Goal: Task Accomplishment & Management: Use online tool/utility

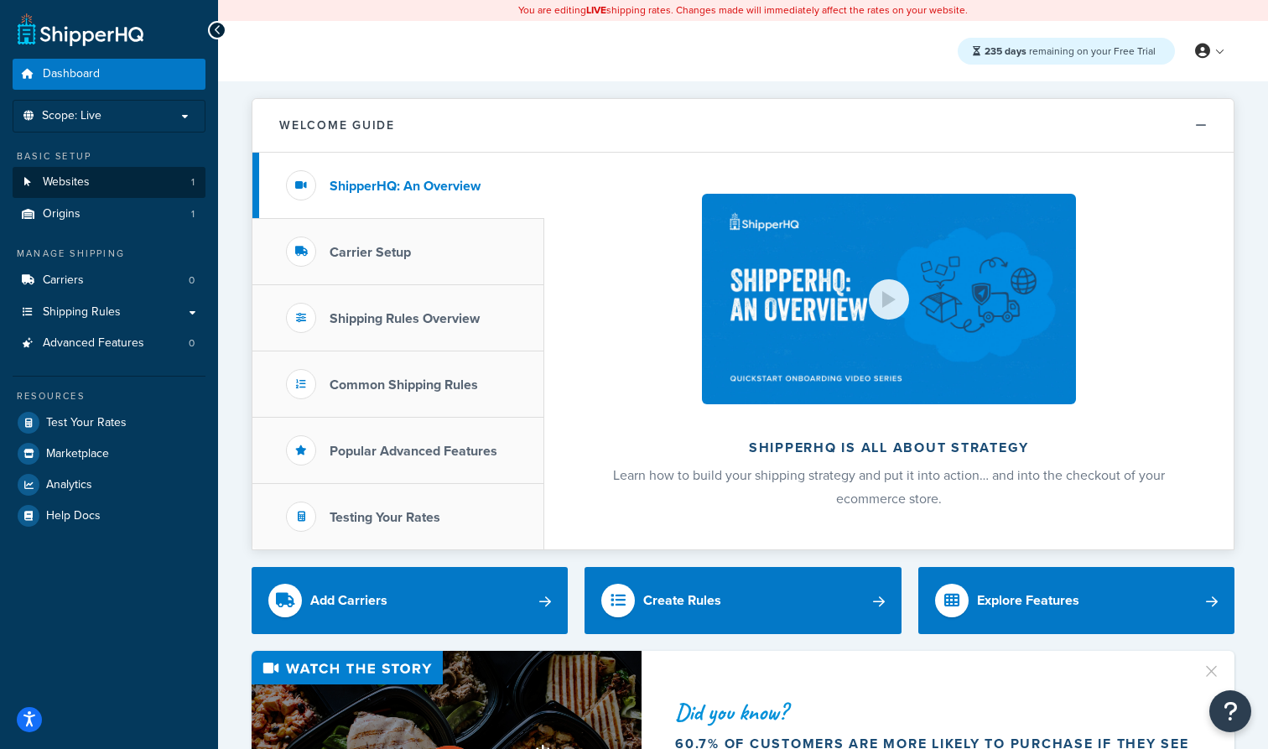
click at [104, 184] on link "Websites 1" at bounding box center [109, 182] width 193 height 31
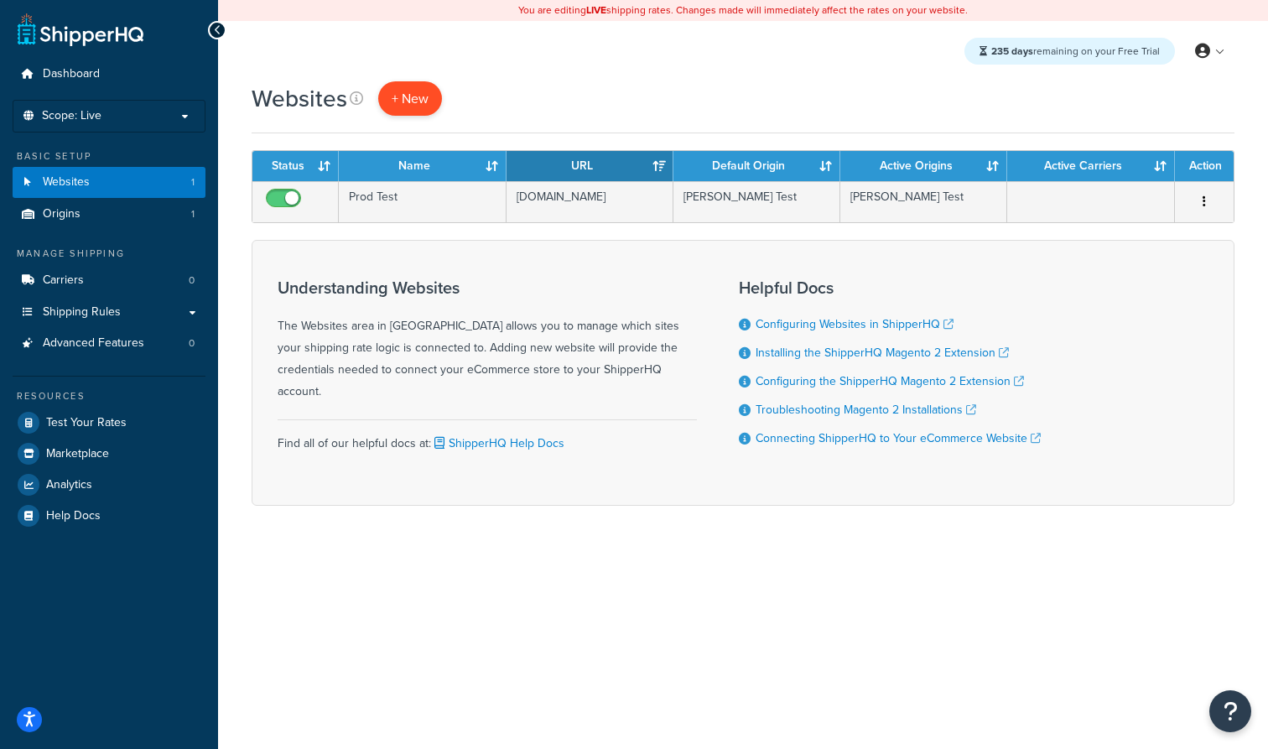
click at [419, 96] on span "+ New" at bounding box center [410, 98] width 37 height 19
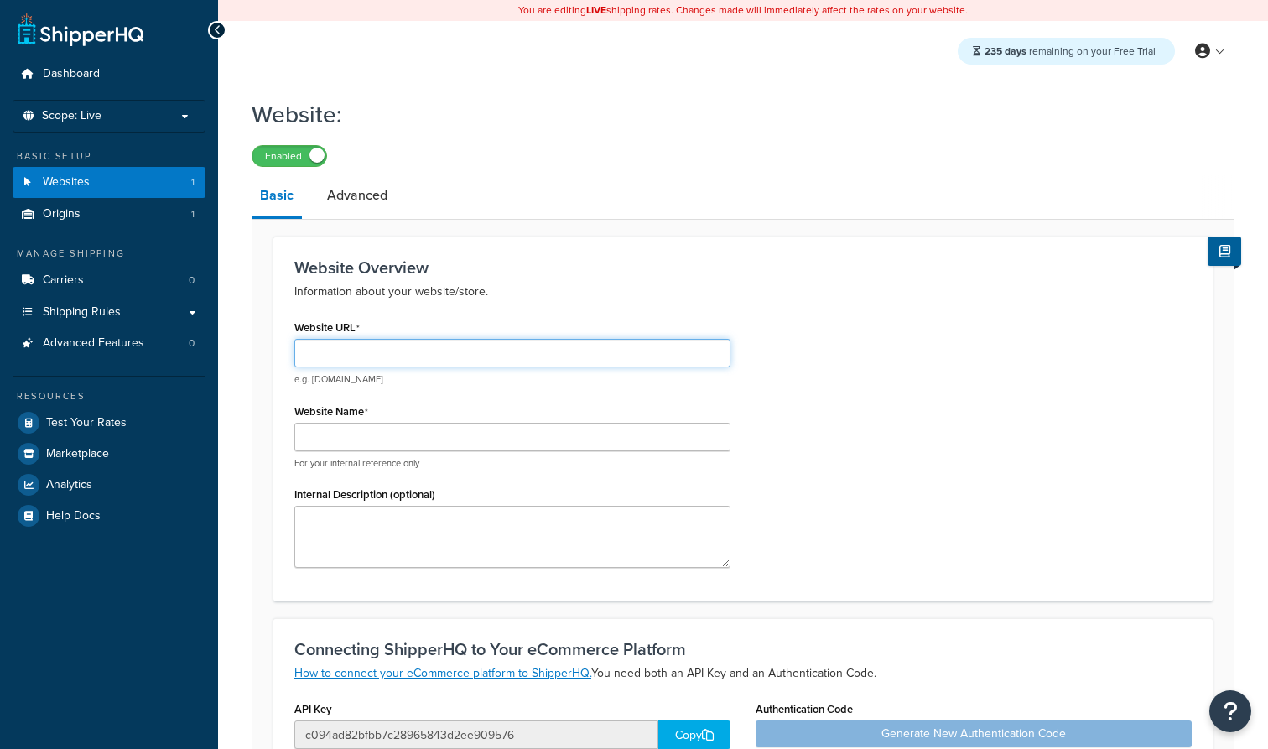
click at [365, 350] on input "Website URL" at bounding box center [512, 353] width 436 height 29
type input "T"
type input "[DOMAIN_NAME]"
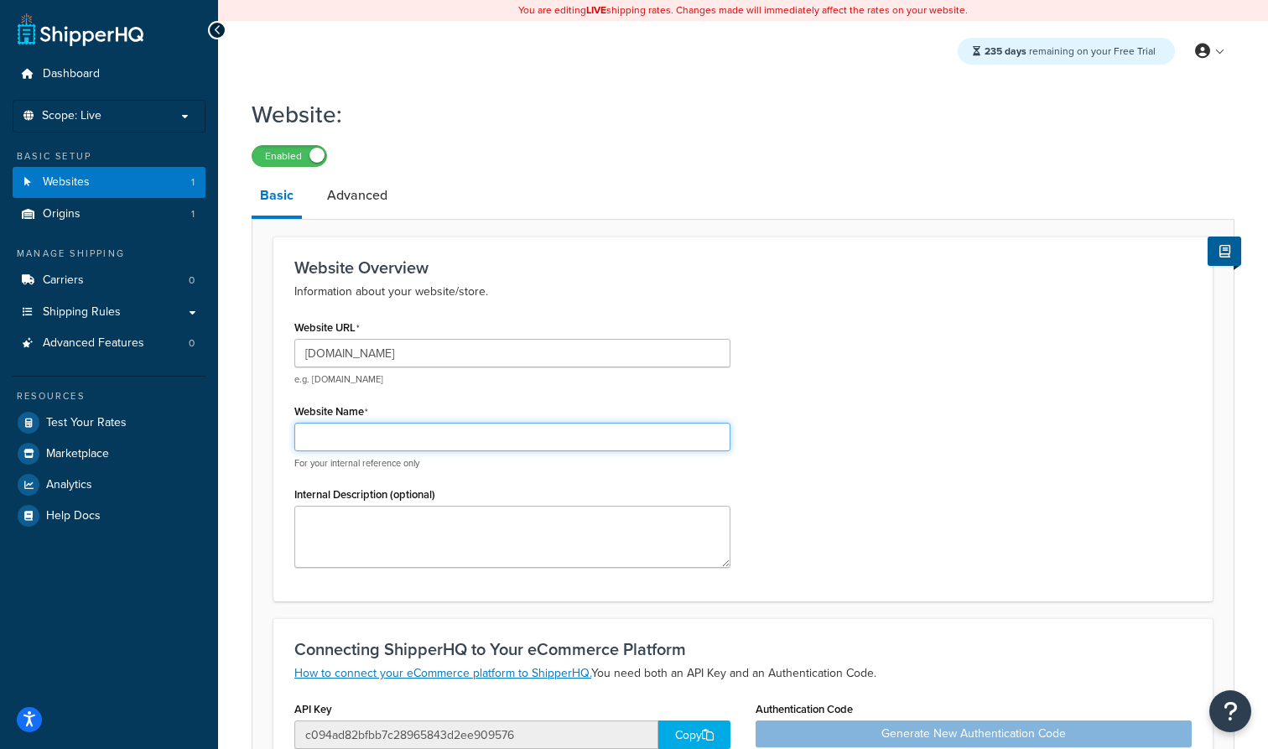
click at [353, 451] on input "Website Name" at bounding box center [512, 437] width 436 height 29
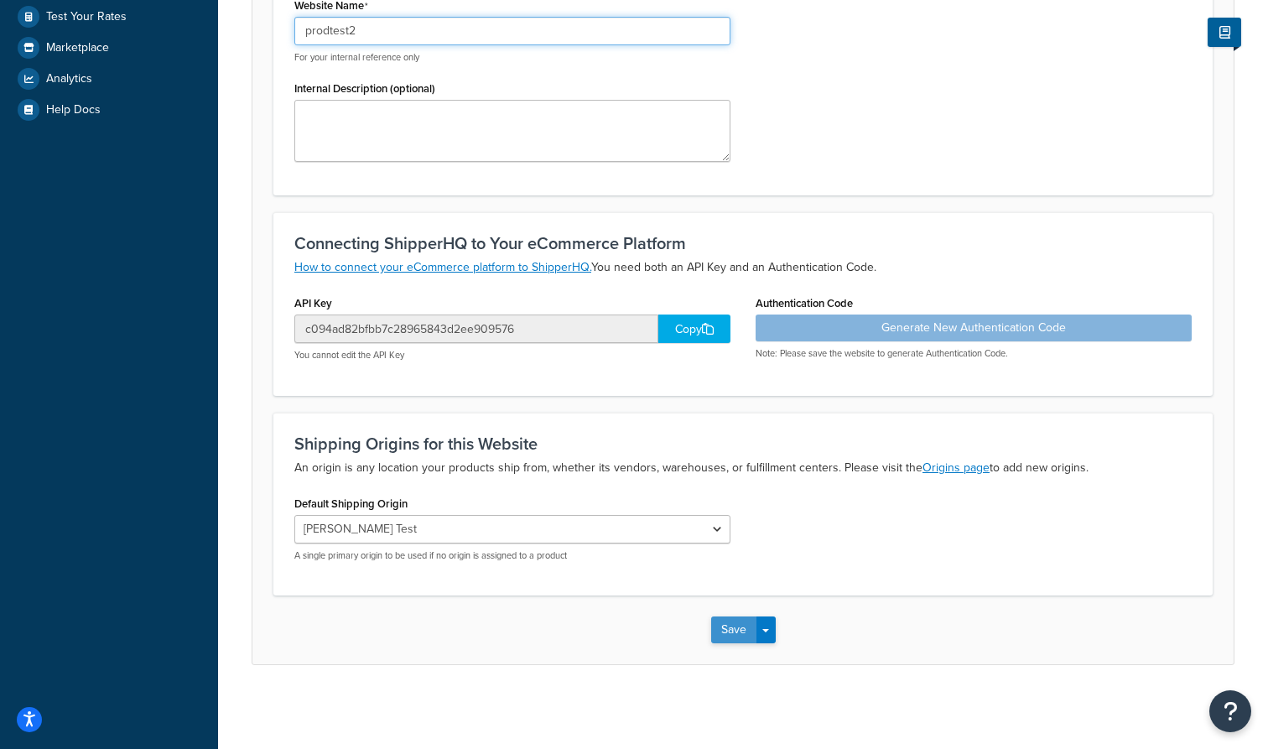
scroll to position [406, 0]
type input "prodtest2"
click at [724, 632] on button "Save" at bounding box center [733, 630] width 45 height 27
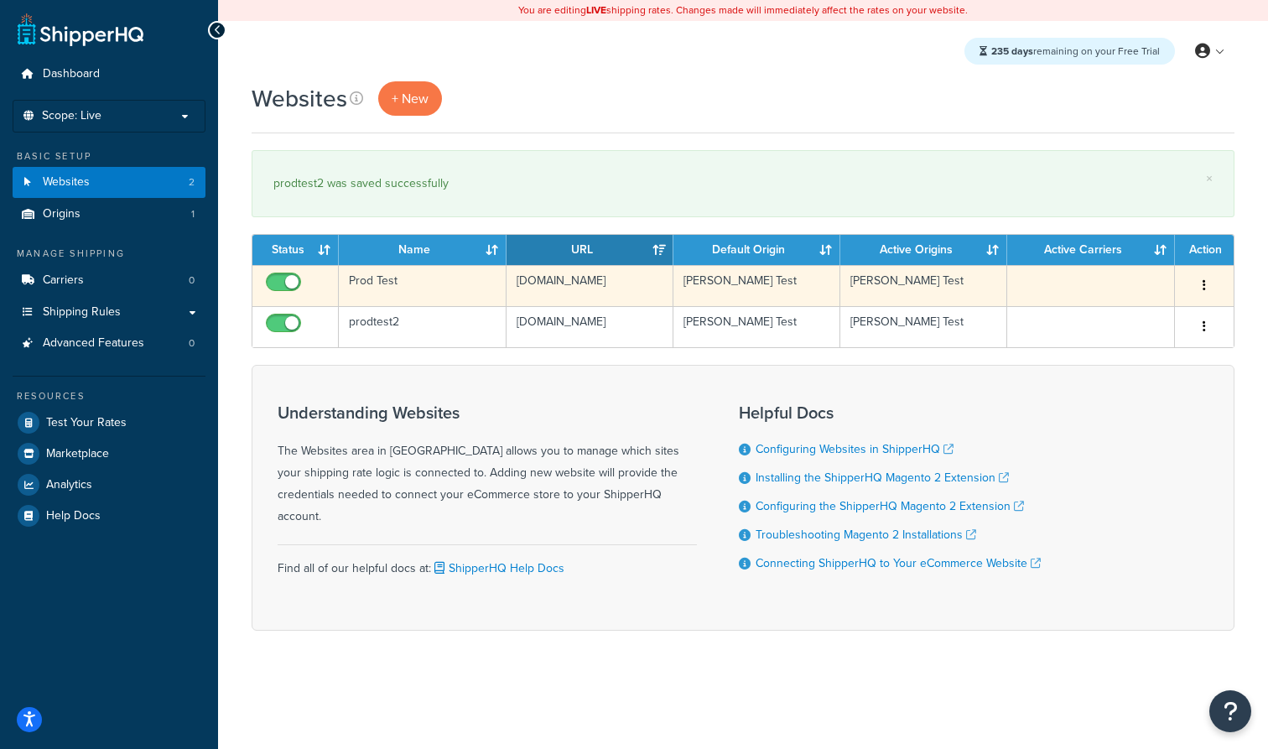
click at [397, 277] on td "Prod Test" at bounding box center [422, 285] width 167 height 41
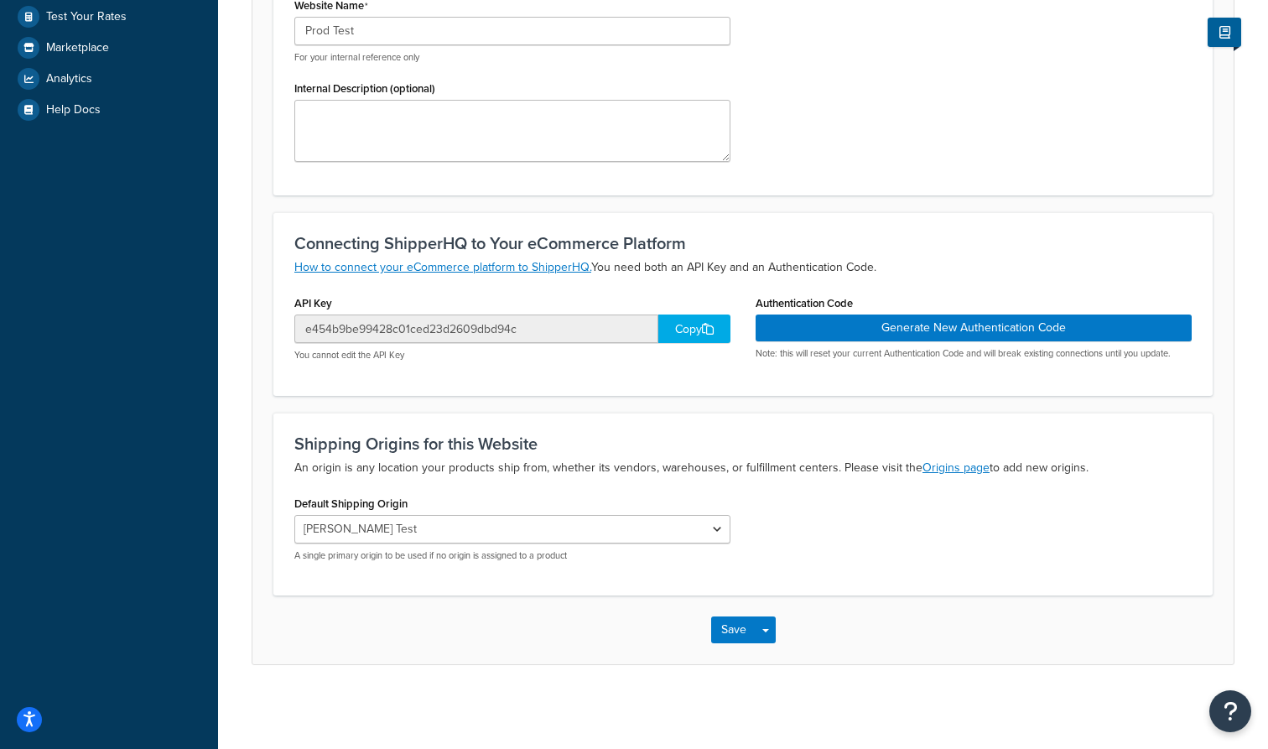
scroll to position [406, 0]
click at [715, 333] on div "Copy" at bounding box center [694, 329] width 72 height 29
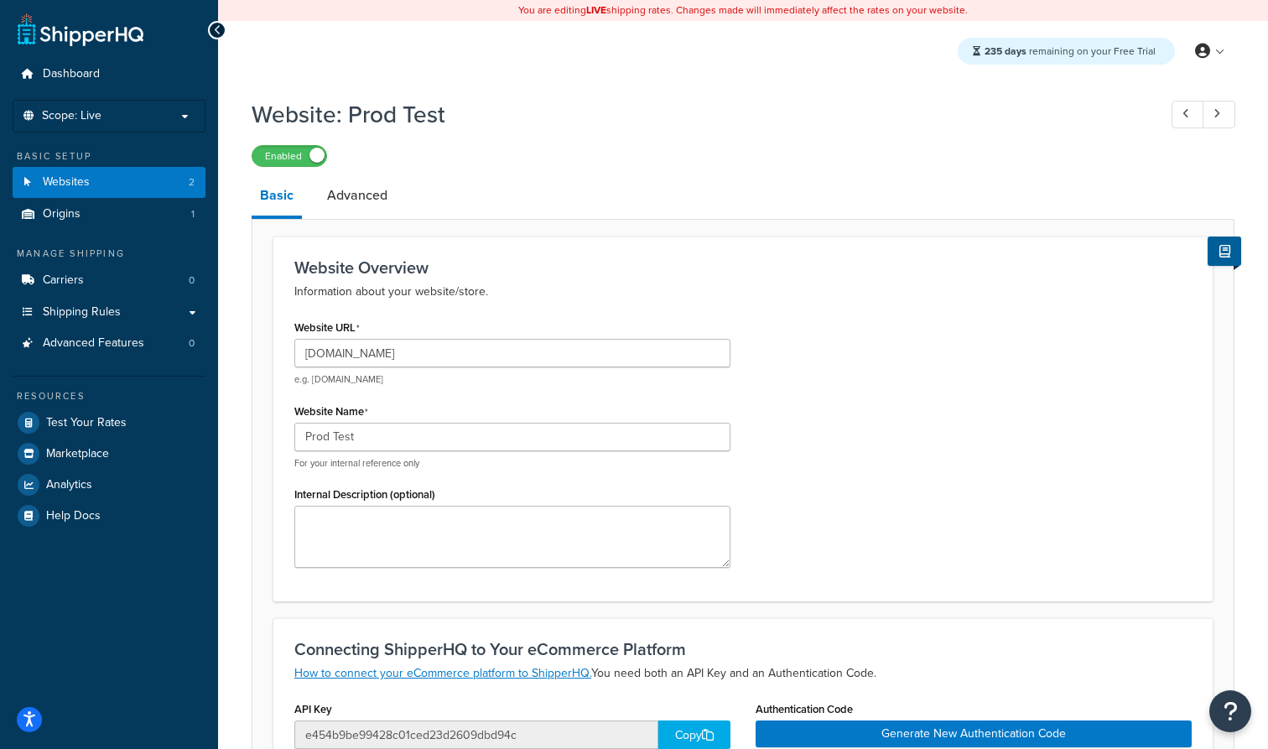
scroll to position [0, 0]
click at [125, 180] on link "Websites 2" at bounding box center [109, 182] width 193 height 31
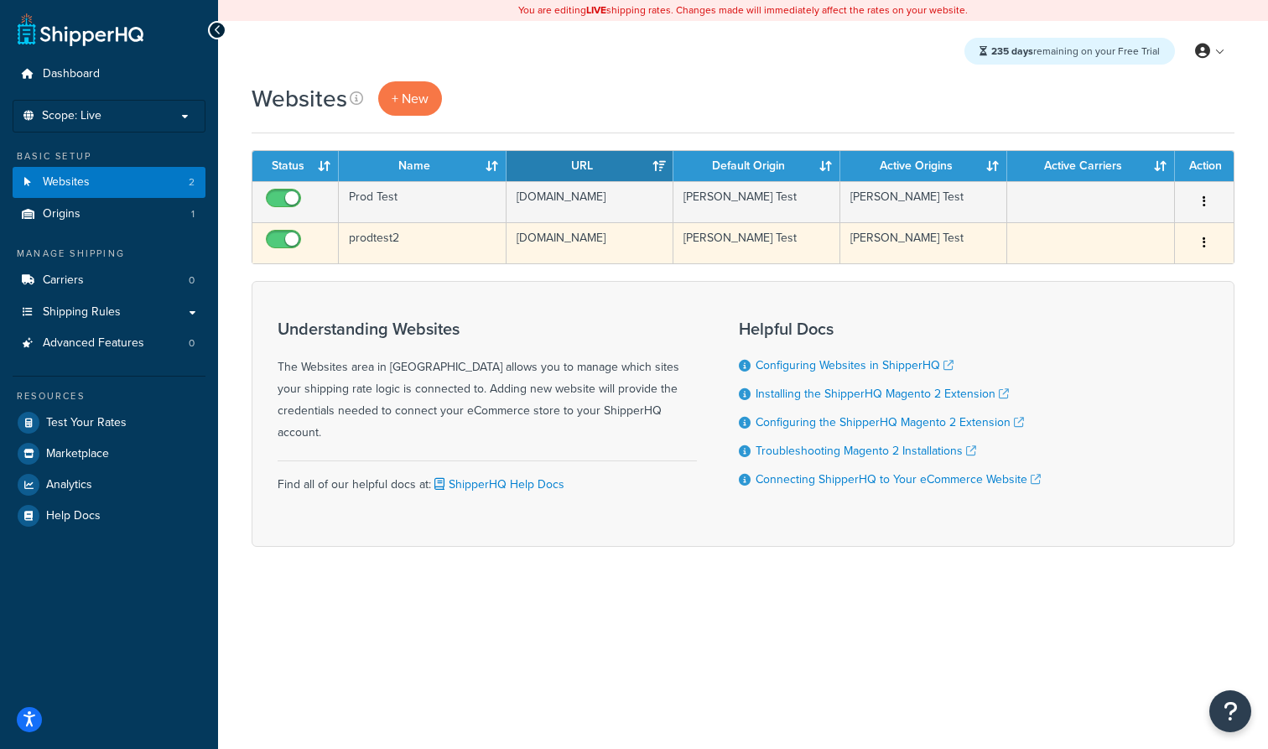
click at [429, 248] on td "prodtest2" at bounding box center [422, 242] width 167 height 41
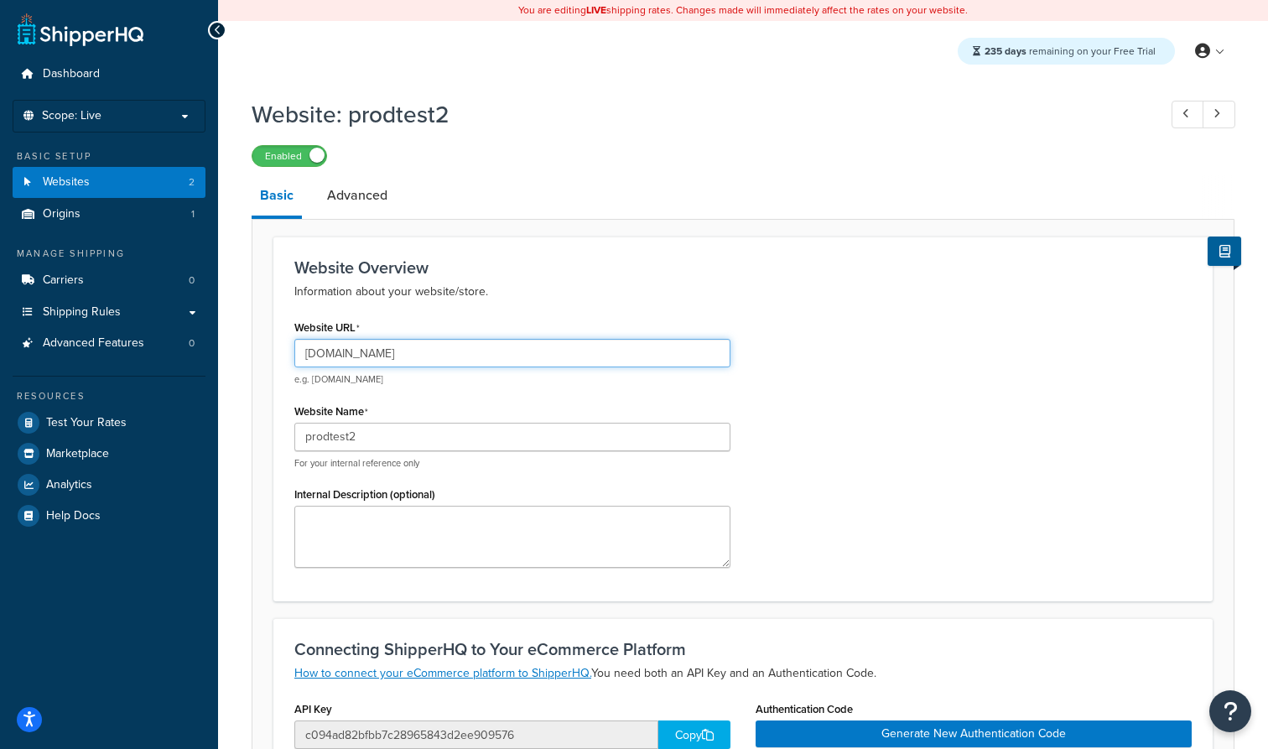
drag, startPoint x: 430, startPoint y: 356, endPoint x: 282, endPoint y: 352, distance: 148.5
click at [282, 352] on div "Website URL www.prodtest2.com e.g. mywebsite.com Website Name prodtest2 For you…" at bounding box center [512, 447] width 461 height 265
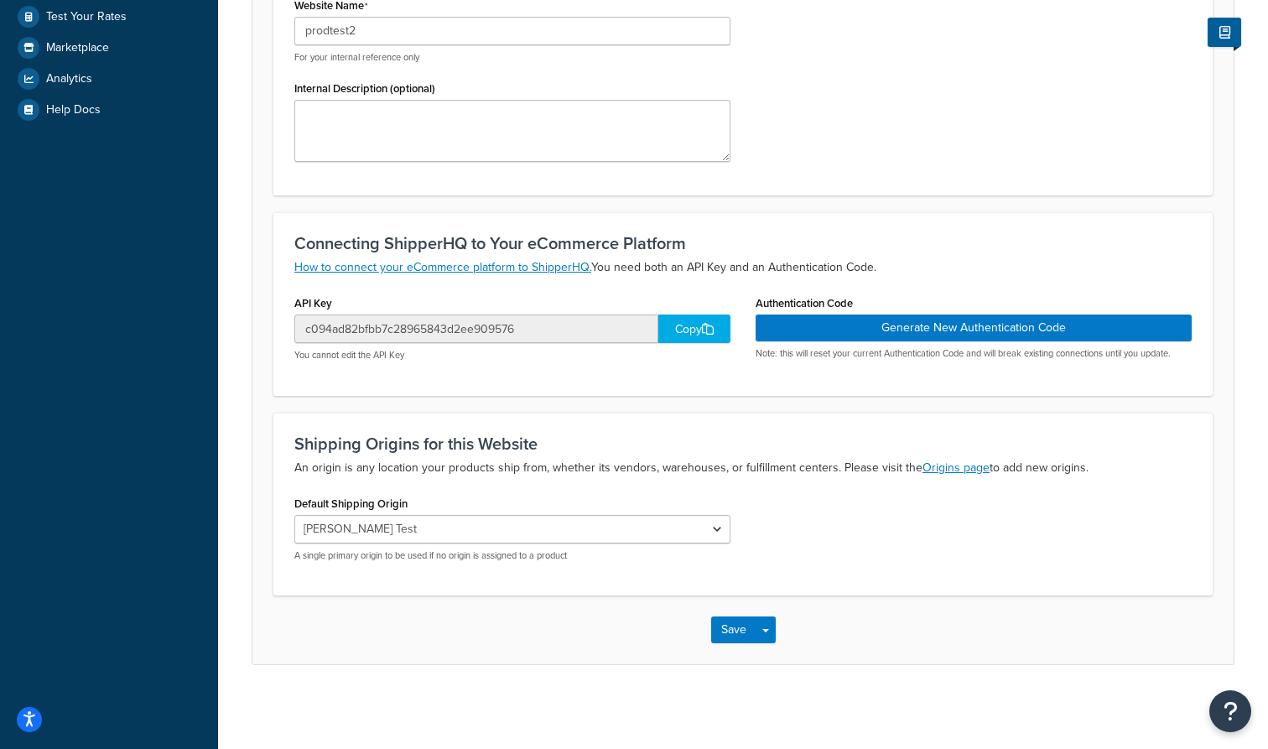
scroll to position [406, 0]
click at [706, 330] on icon at bounding box center [708, 329] width 12 height 12
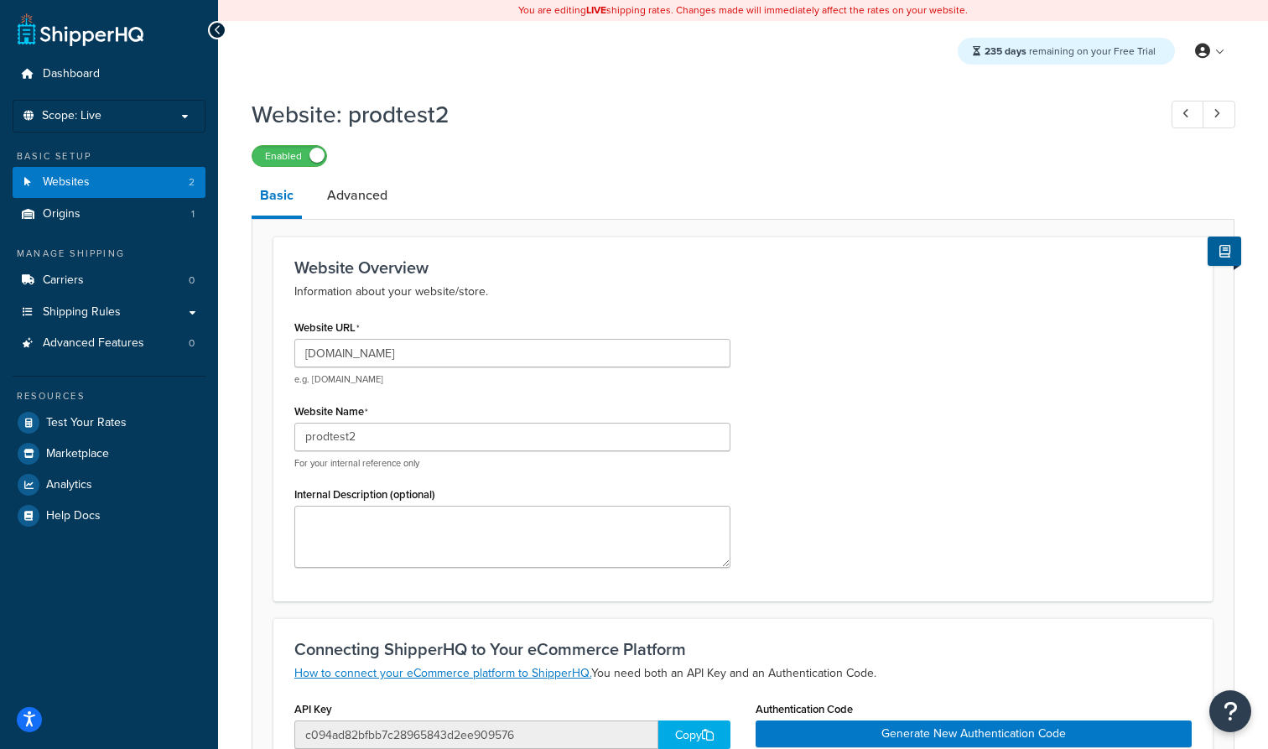
scroll to position [-1, 0]
click at [135, 177] on link "Websites 2" at bounding box center [109, 182] width 193 height 31
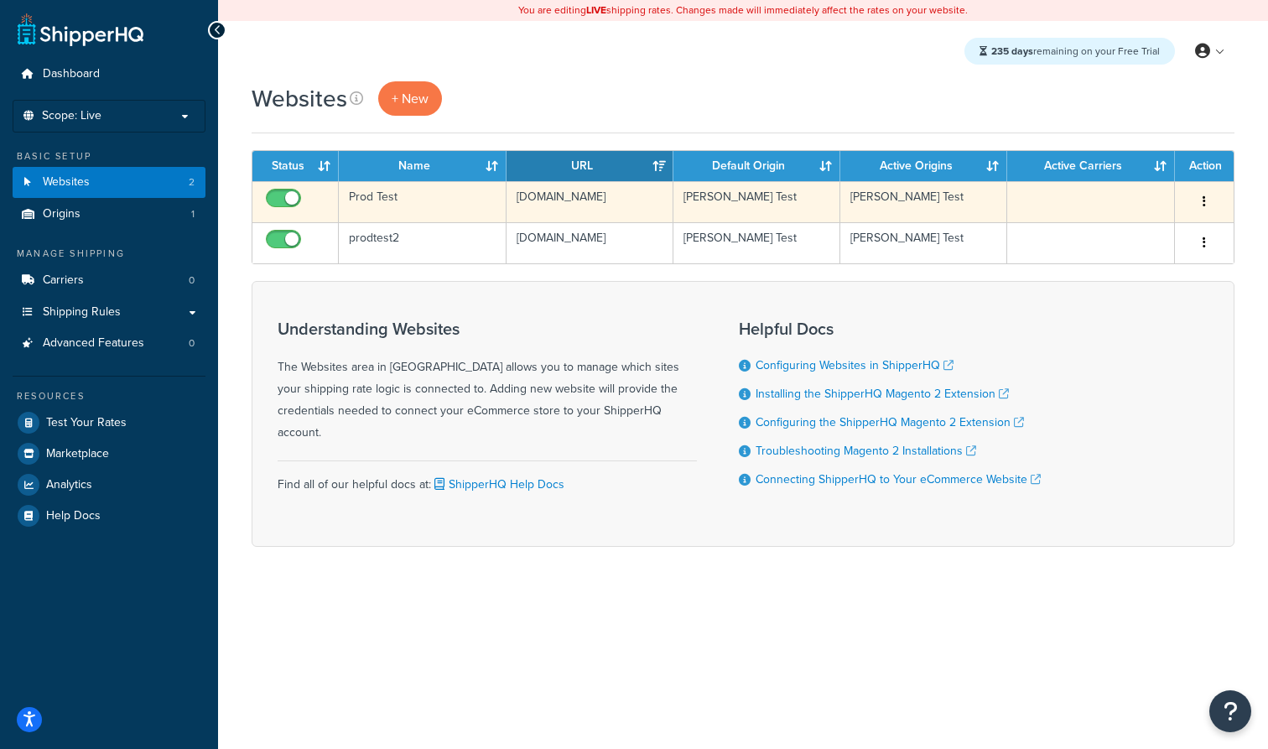
click at [283, 203] on input "checkbox" at bounding box center [286, 202] width 46 height 21
checkbox input "false"
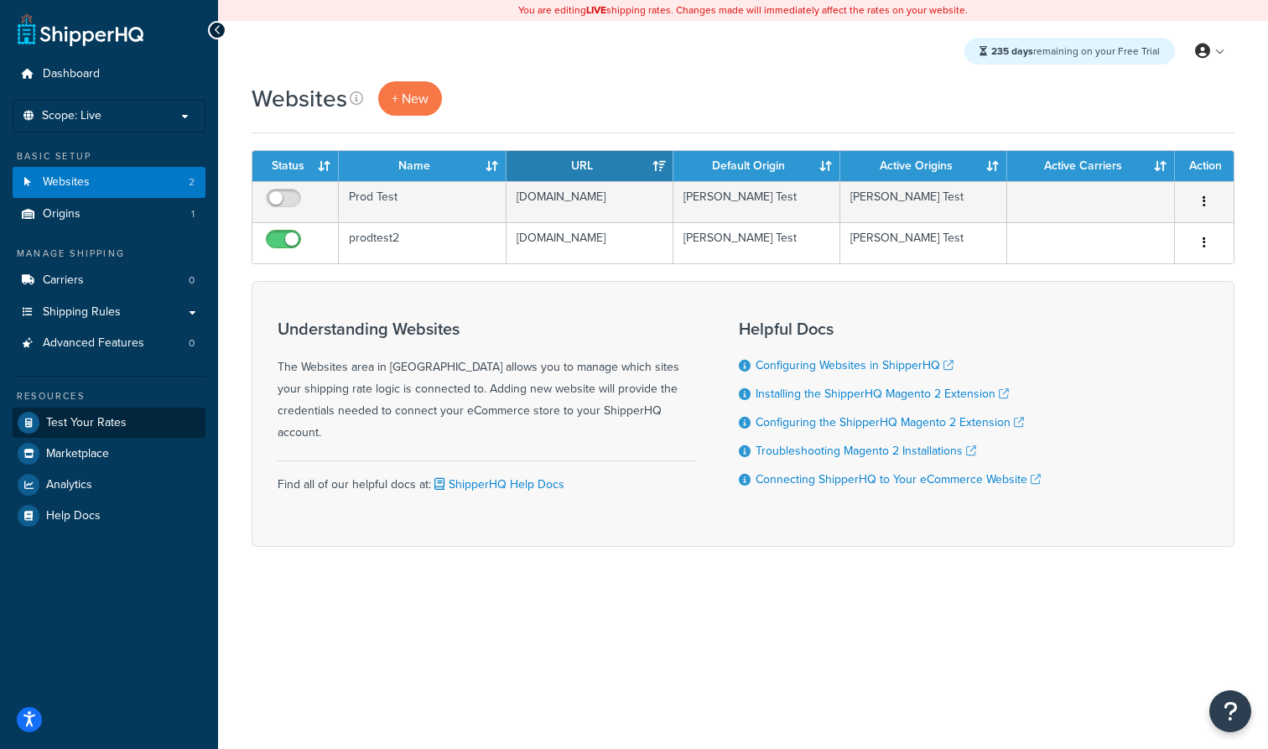
click at [137, 414] on link "Test Your Rates" at bounding box center [109, 423] width 193 height 30
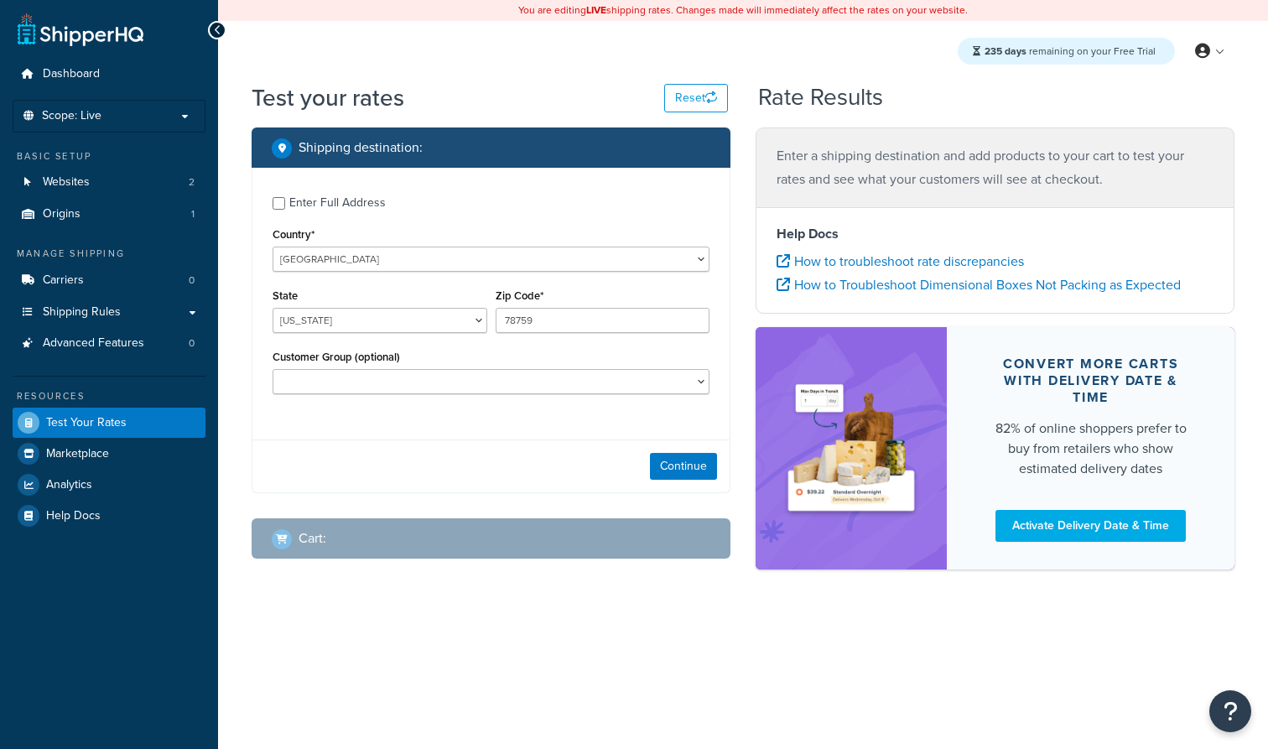
select select "[GEOGRAPHIC_DATA]"
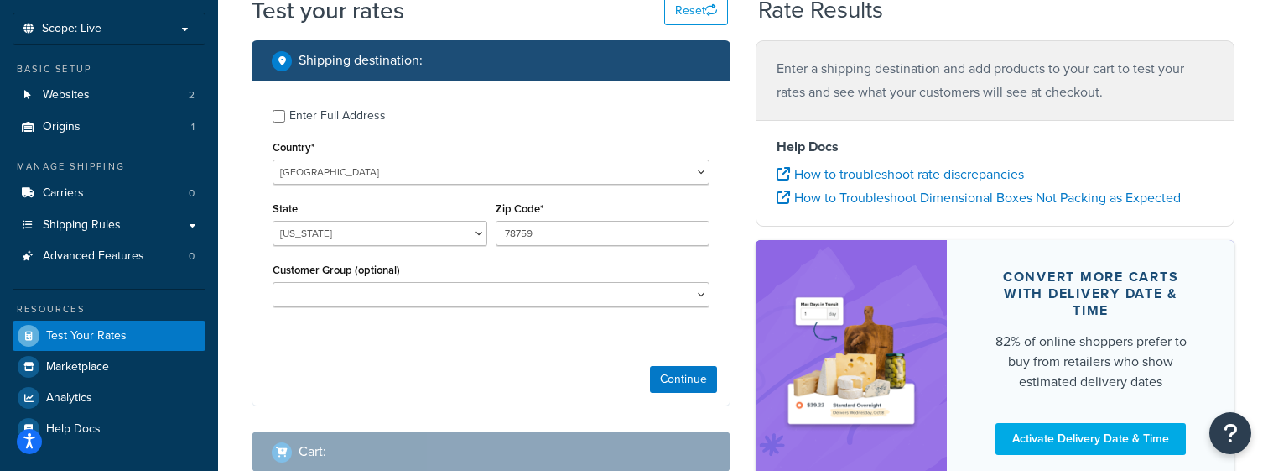
scroll to position [98, 0]
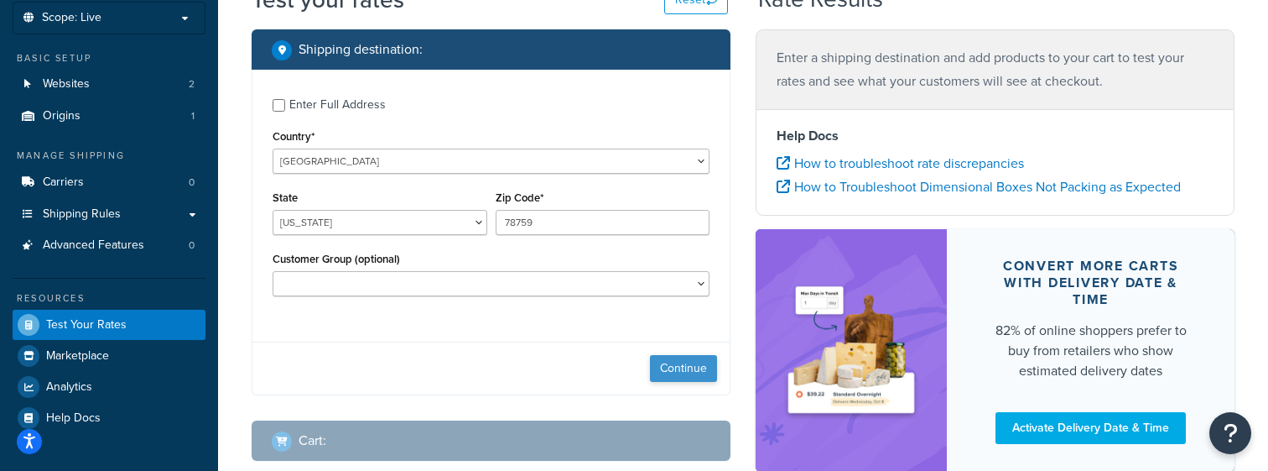
click at [672, 369] on button "Continue" at bounding box center [683, 368] width 67 height 27
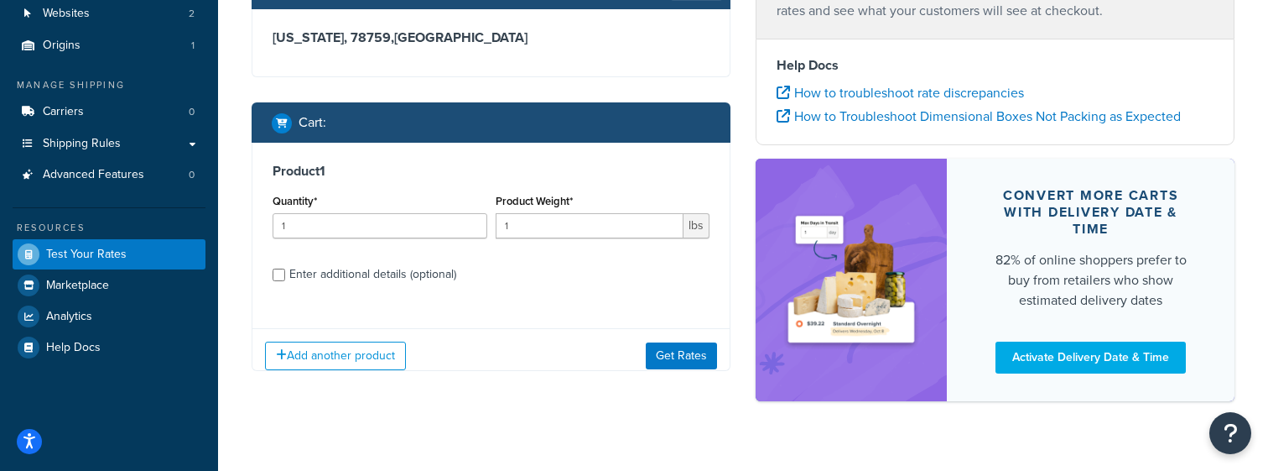
scroll to position [182, 0]
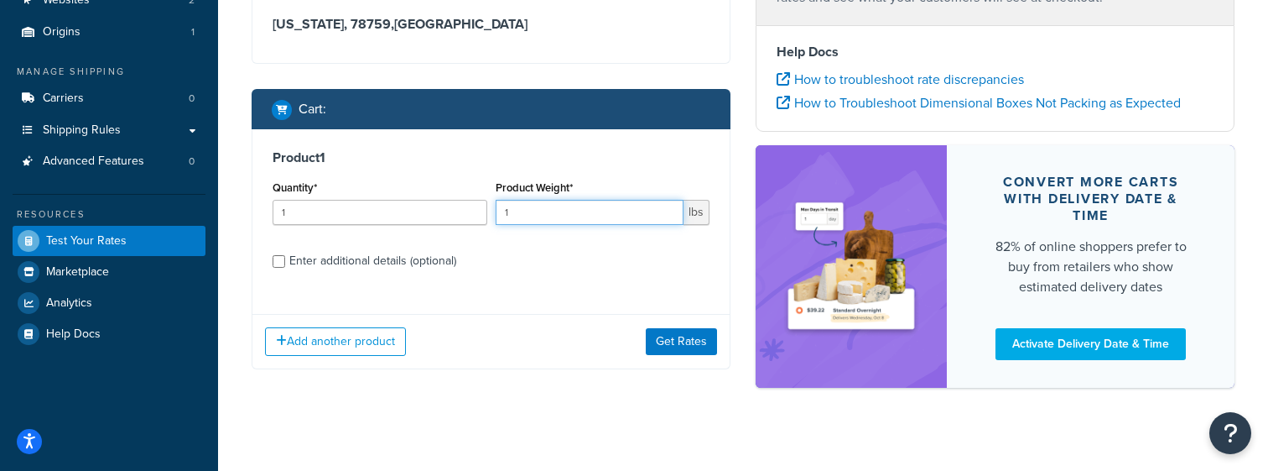
drag, startPoint x: 545, startPoint y: 215, endPoint x: 434, endPoint y: 214, distance: 110.7
click at [434, 214] on div "Quantity* 1 Product Weight* 1 lbs" at bounding box center [490, 206] width 445 height 61
type input "5"
click at [695, 343] on button "Get Rates" at bounding box center [681, 341] width 71 height 27
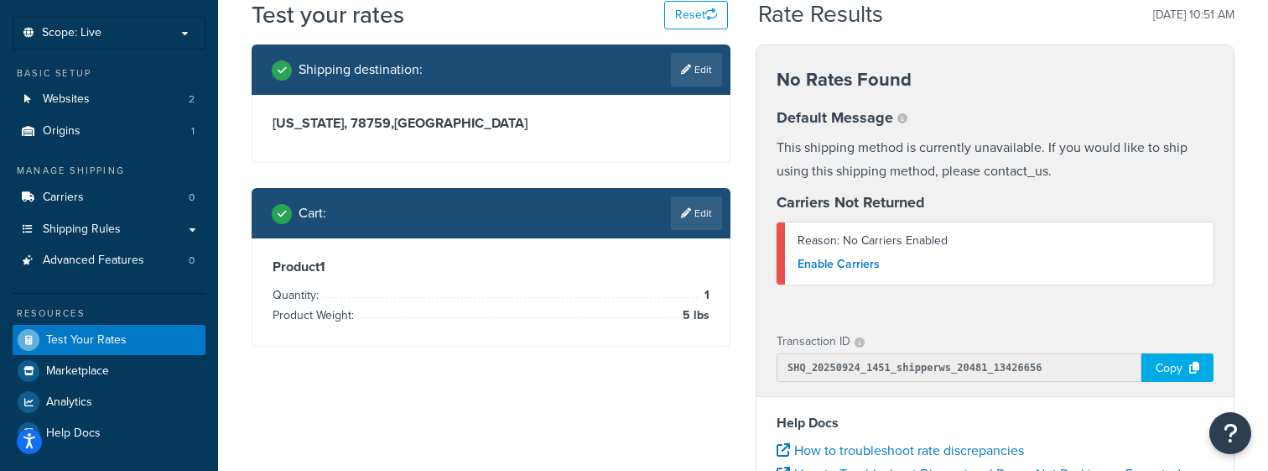
scroll to position [65, 0]
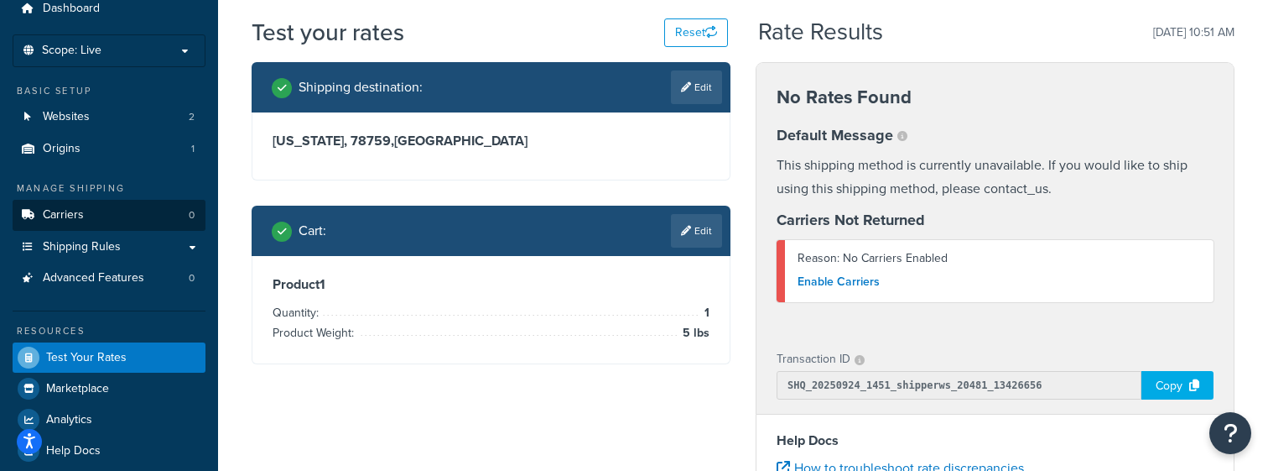
click at [99, 206] on link "Carriers 0" at bounding box center [109, 215] width 193 height 31
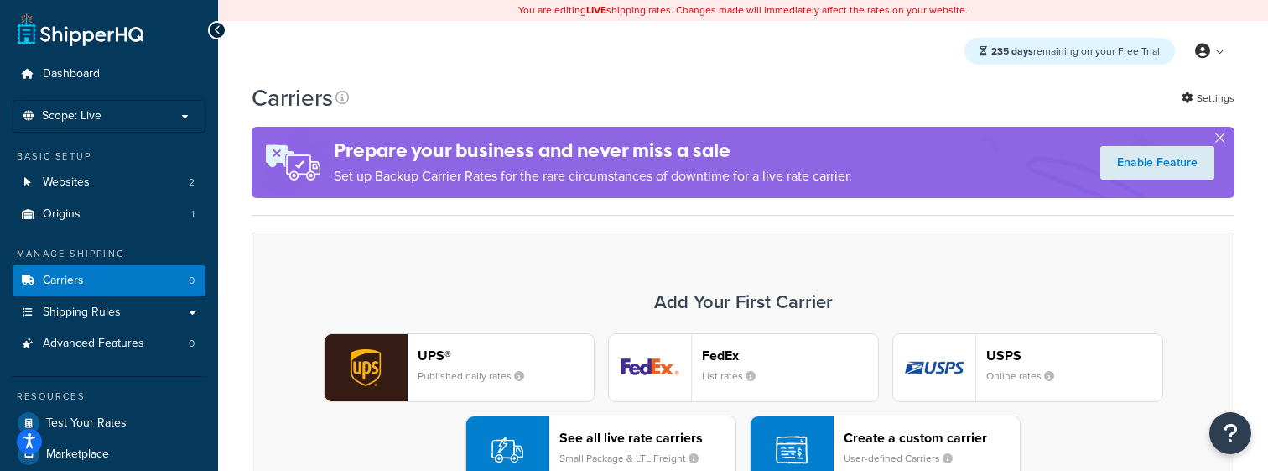
click at [486, 363] on header "UPS®" at bounding box center [506, 355] width 176 height 16
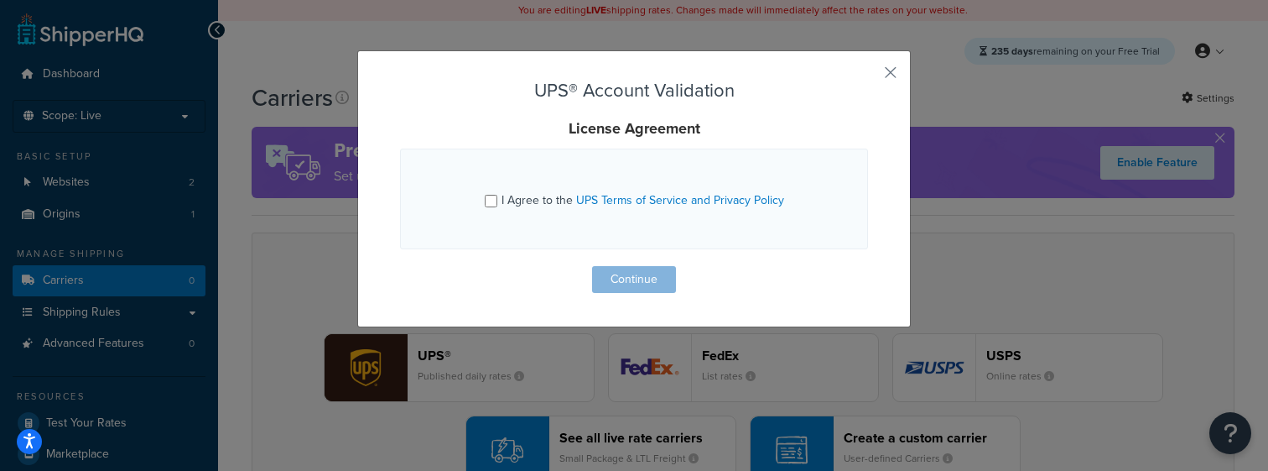
click at [529, 204] on span "I Agree to the UPS Terms of Service and Privacy Policy" at bounding box center [643, 200] width 283 height 18
click at [497, 204] on input "I Agree to the UPS Terms of Service and Privacy Policy" at bounding box center [491, 201] width 13 height 13
checkbox input "true"
click at [621, 284] on button "Continue" at bounding box center [634, 279] width 84 height 27
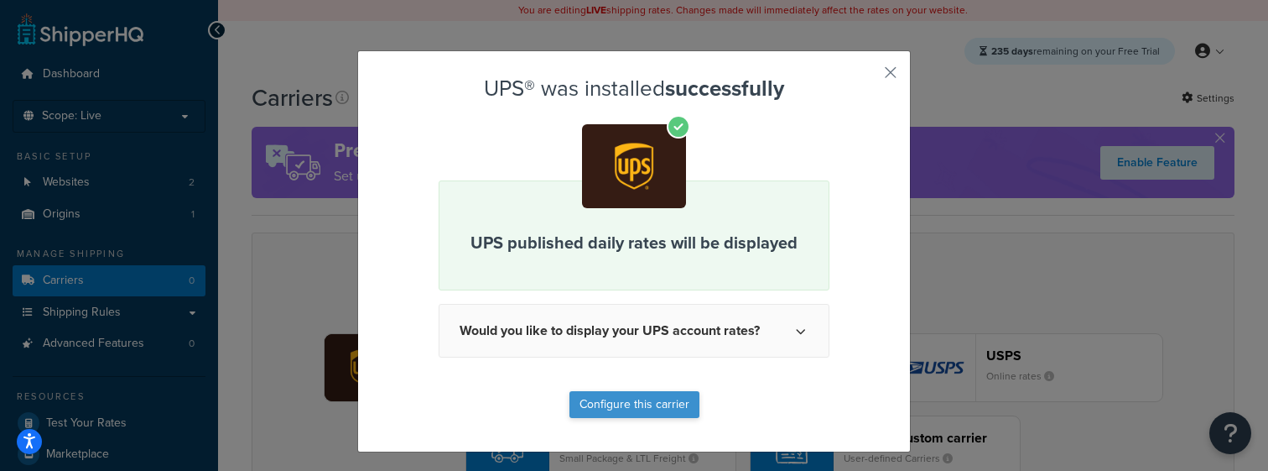
click at [602, 407] on button "Configure this carrier" at bounding box center [635, 404] width 130 height 27
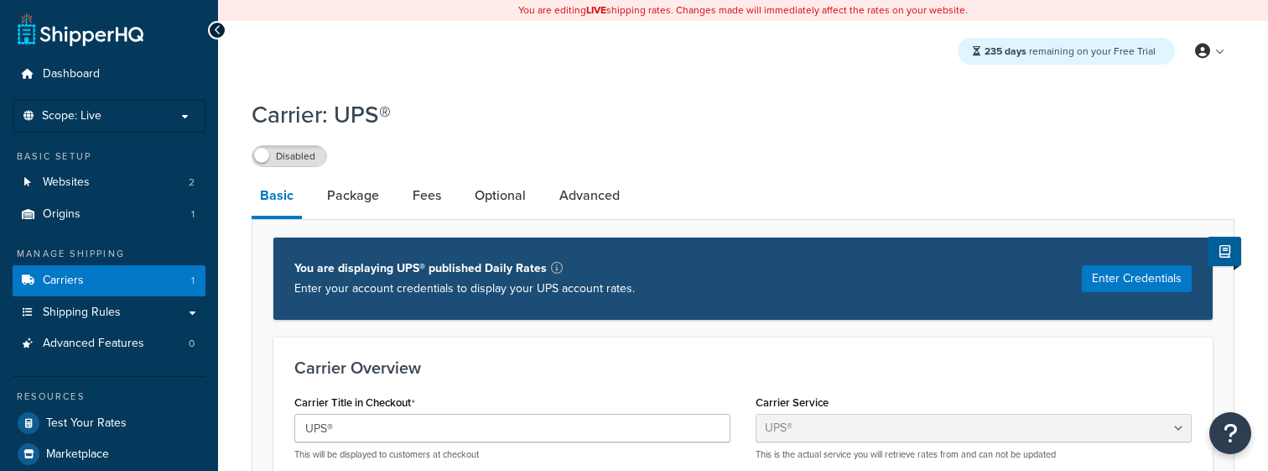
select select "ups"
click at [289, 164] on label "Disabled" at bounding box center [289, 156] width 74 height 20
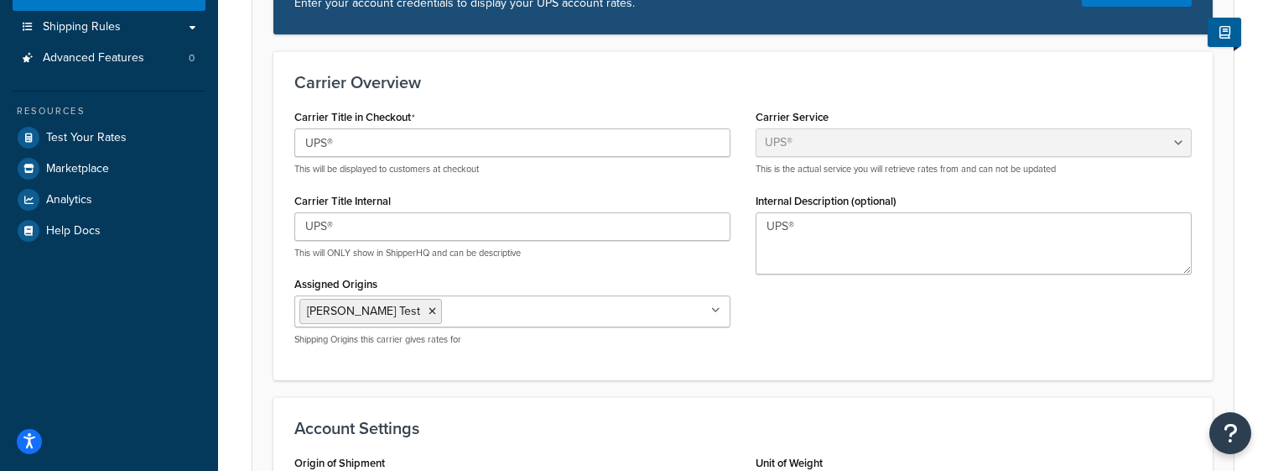
scroll to position [287, 0]
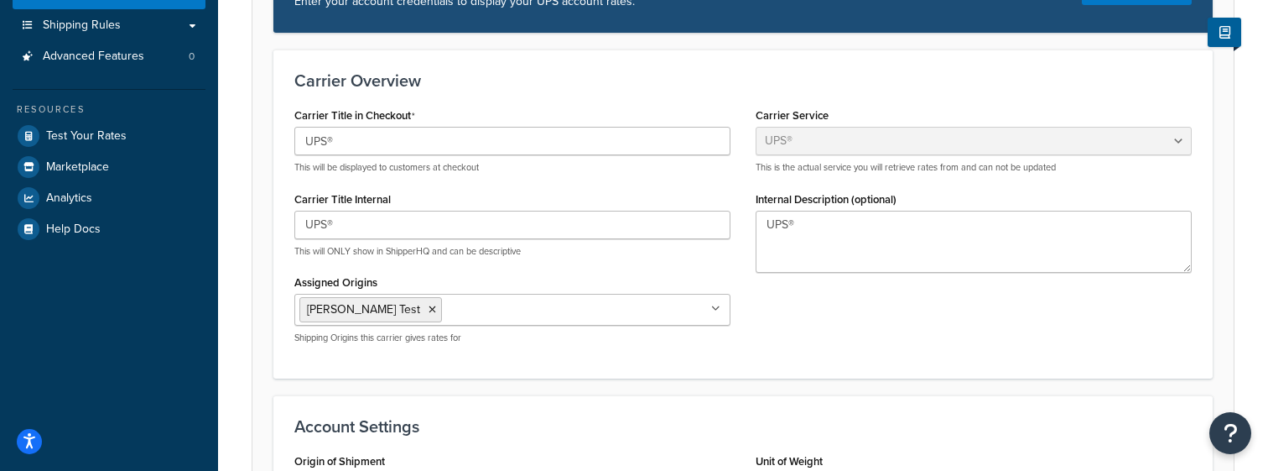
click at [446, 310] on input "Assigned Origins" at bounding box center [520, 308] width 148 height 18
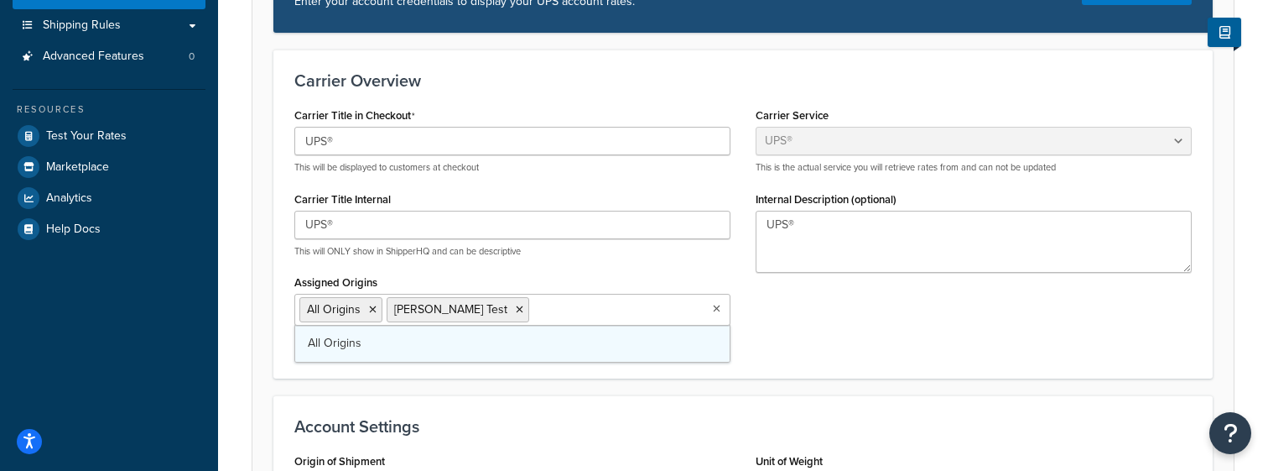
click at [394, 349] on link "All Origins" at bounding box center [512, 343] width 434 height 37
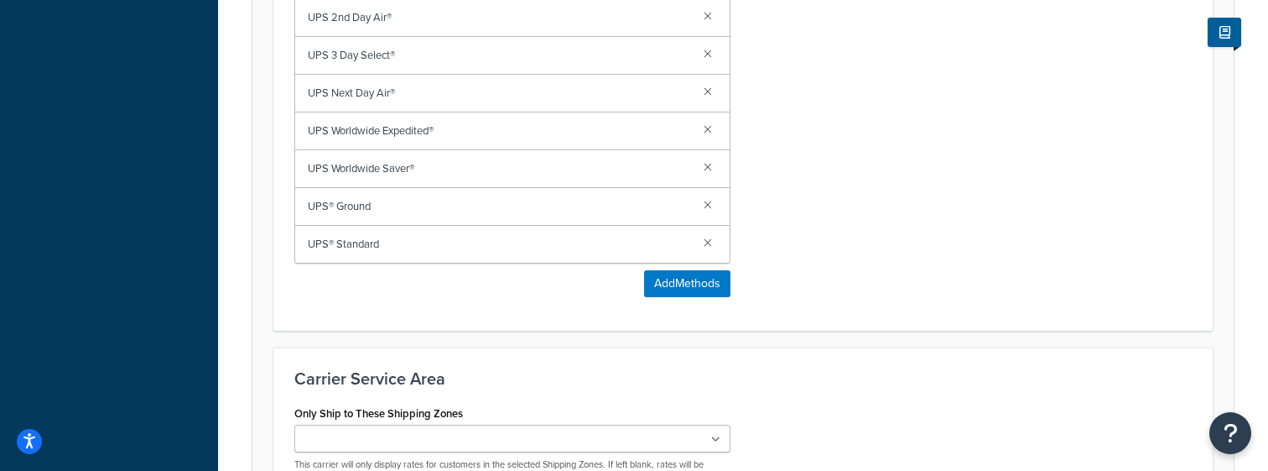
scroll to position [1272, 0]
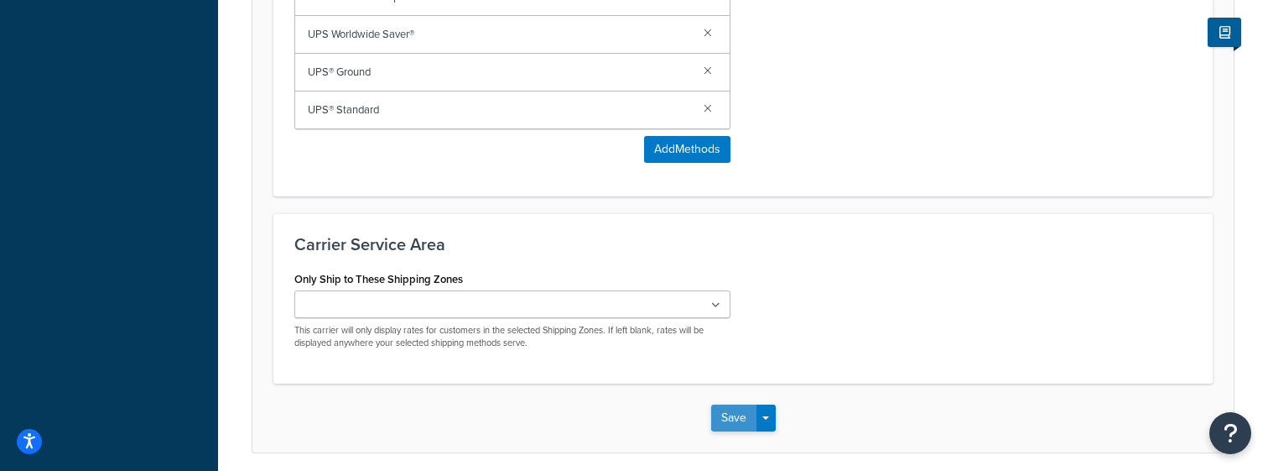
click at [730, 419] on button "Save" at bounding box center [733, 417] width 45 height 27
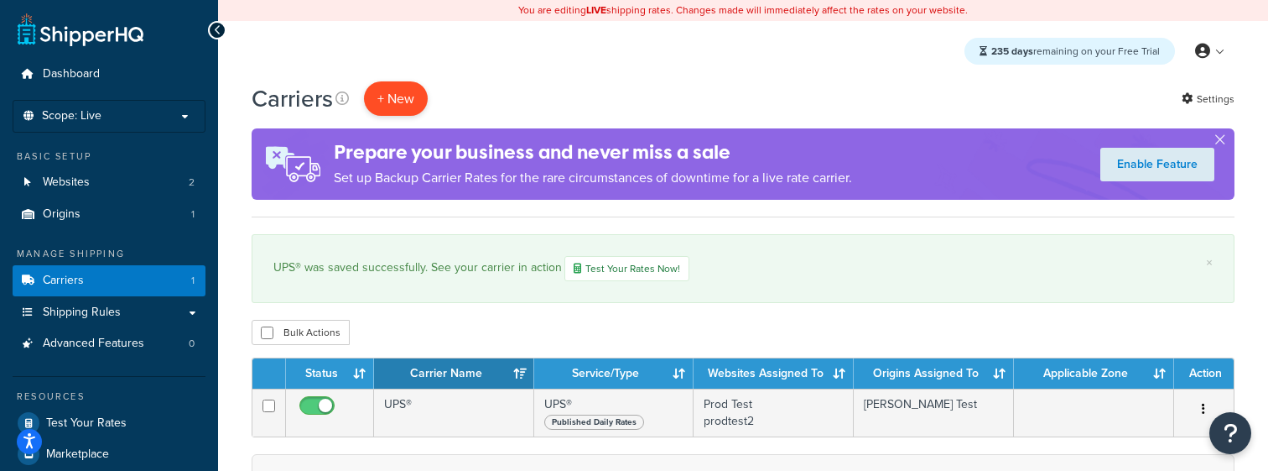
click at [409, 104] on button "+ New" at bounding box center [396, 98] width 64 height 34
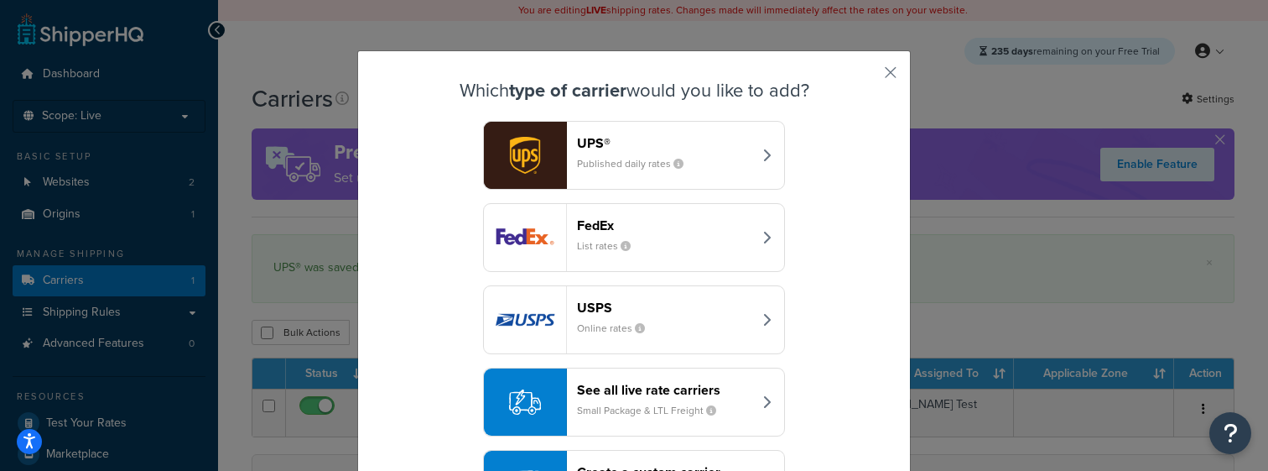
click at [634, 309] on header "USPS" at bounding box center [664, 307] width 175 height 16
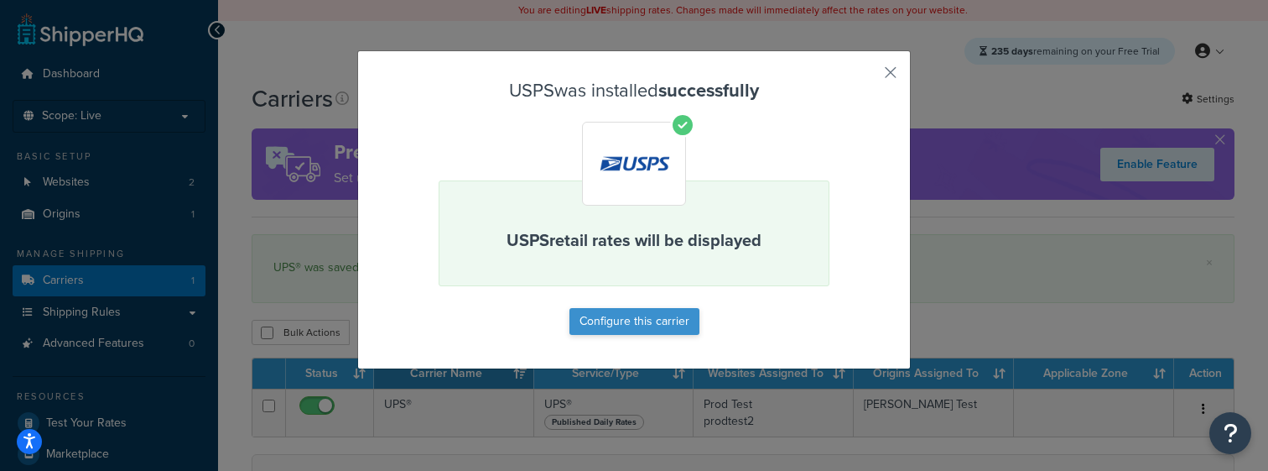
click at [655, 330] on button "Configure this carrier" at bounding box center [635, 321] width 130 height 27
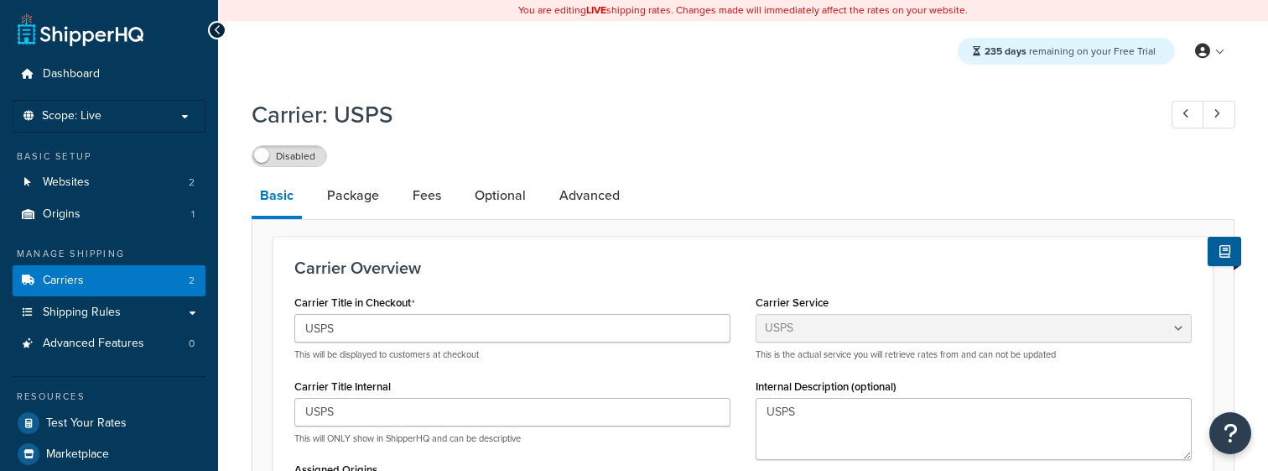
select select "usps"
select select "ONLINE"
click at [299, 156] on label "Disabled" at bounding box center [289, 156] width 74 height 20
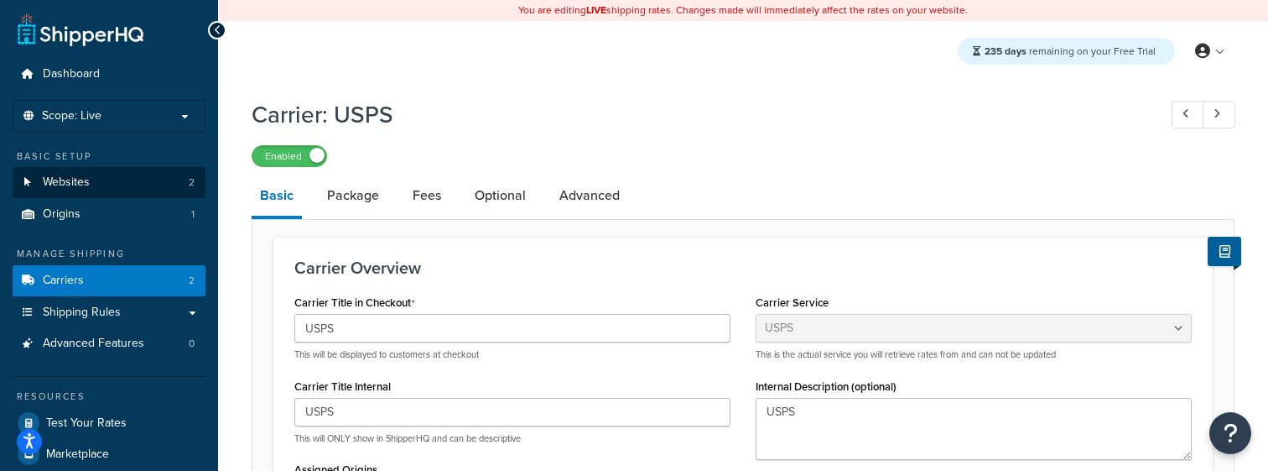
click at [117, 186] on link "Websites 2" at bounding box center [109, 182] width 193 height 31
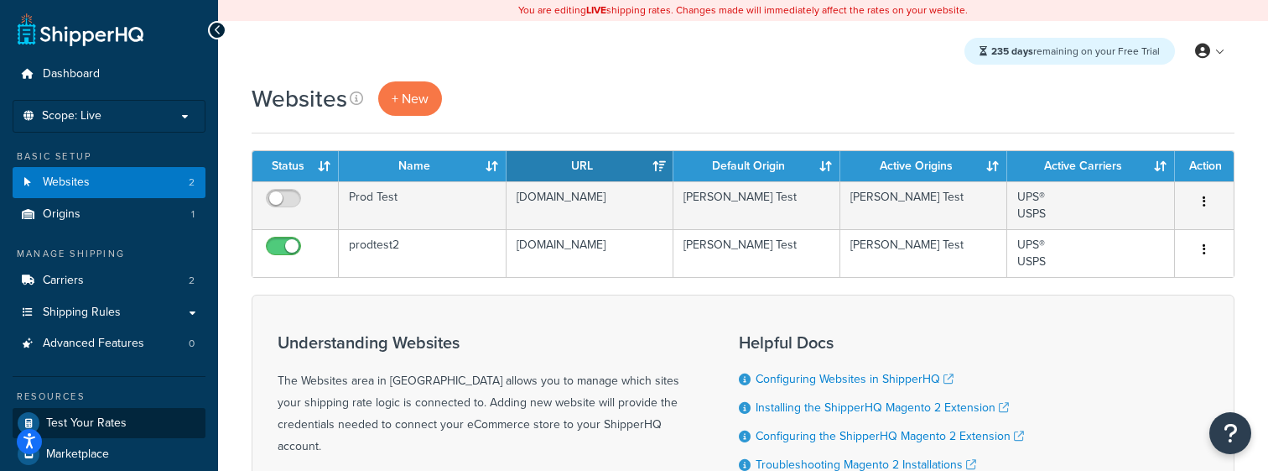
click at [123, 416] on span "Test Your Rates" at bounding box center [86, 423] width 81 height 14
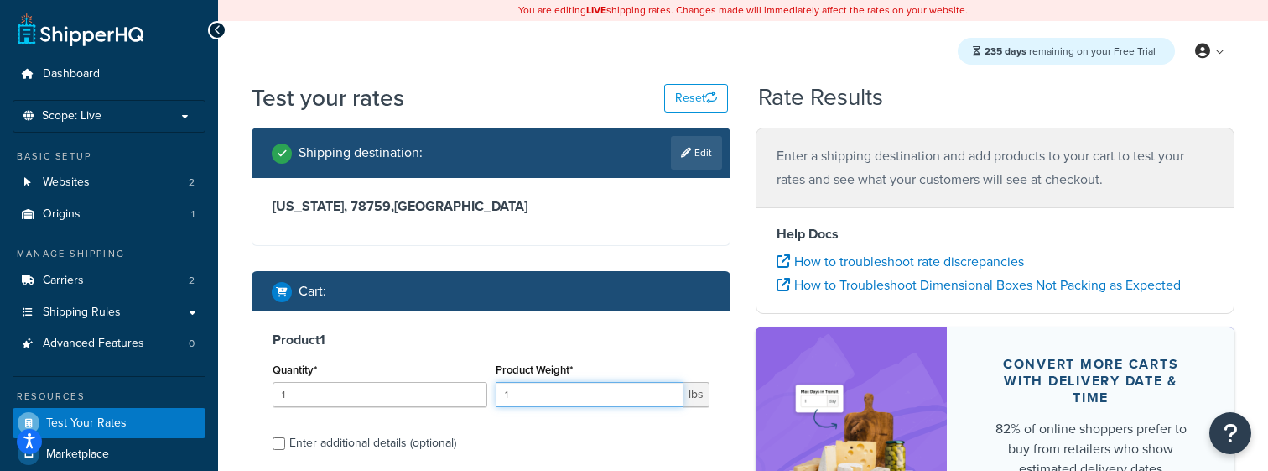
drag, startPoint x: 514, startPoint y: 396, endPoint x: 414, endPoint y: 396, distance: 99.8
click at [414, 396] on div "Quantity* 1 Product Weight* 1 lbs" at bounding box center [490, 388] width 445 height 61
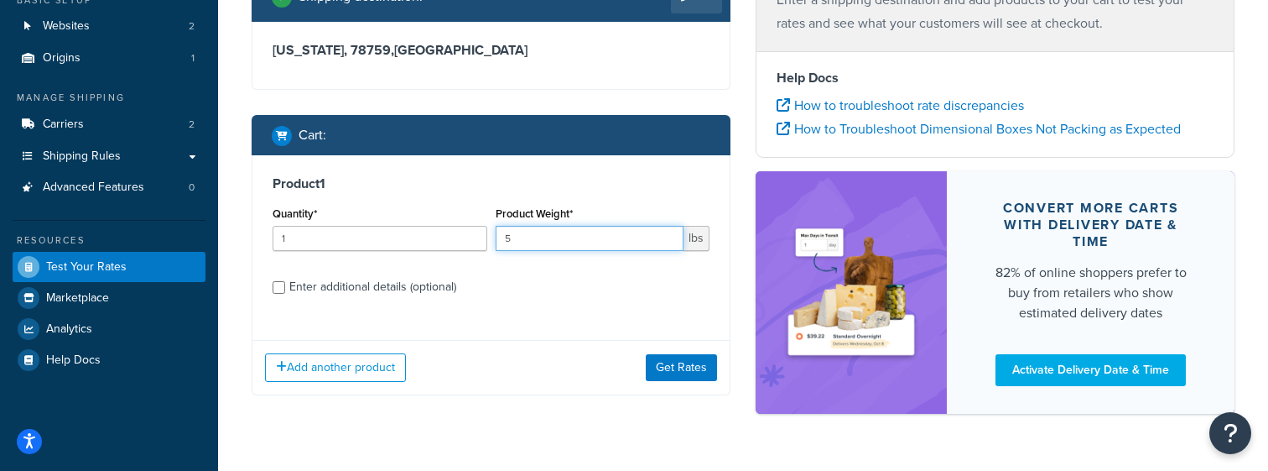
scroll to position [163, 0]
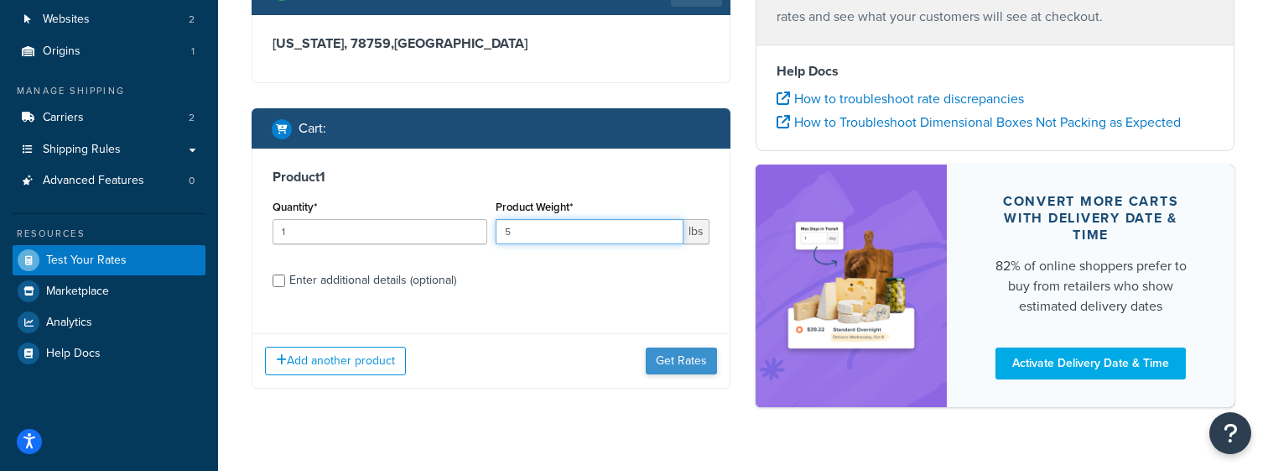
type input "5"
click at [665, 357] on button "Get Rates" at bounding box center [681, 360] width 71 height 27
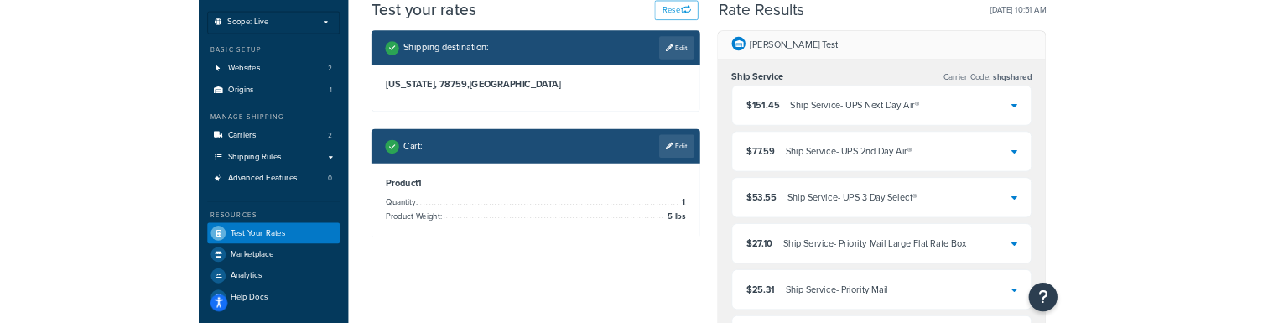
scroll to position [76, 0]
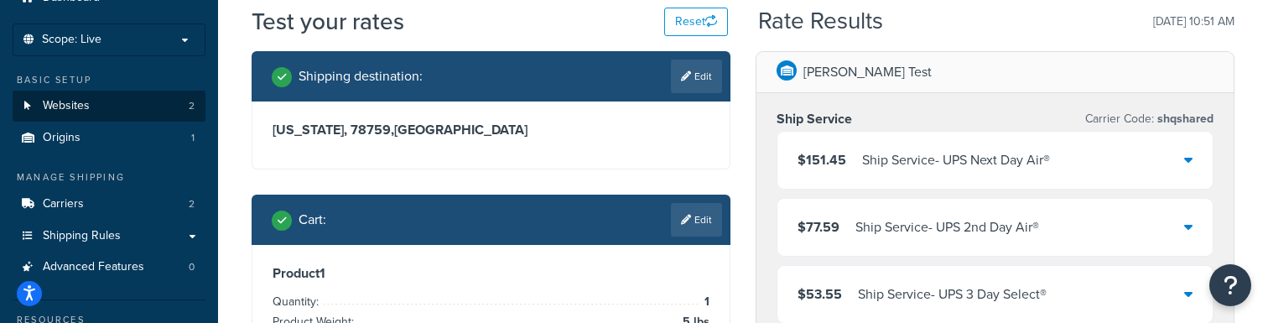
click at [135, 93] on link "Websites 2" at bounding box center [109, 106] width 193 height 31
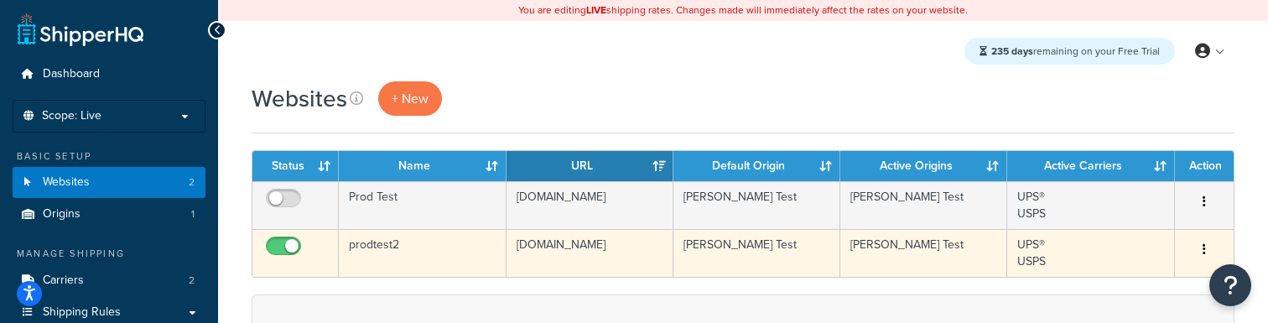
click at [288, 247] on input "checkbox" at bounding box center [286, 250] width 46 height 21
checkbox input "false"
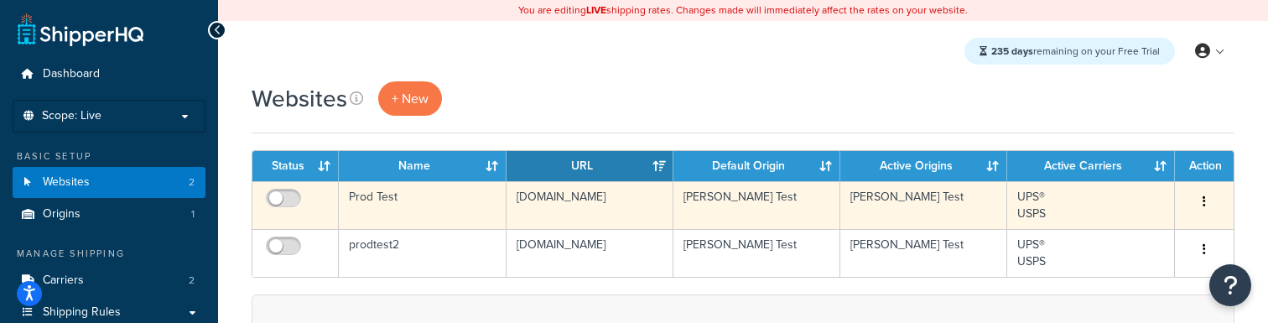
click at [284, 187] on td at bounding box center [295, 205] width 86 height 48
checkbox input "true"
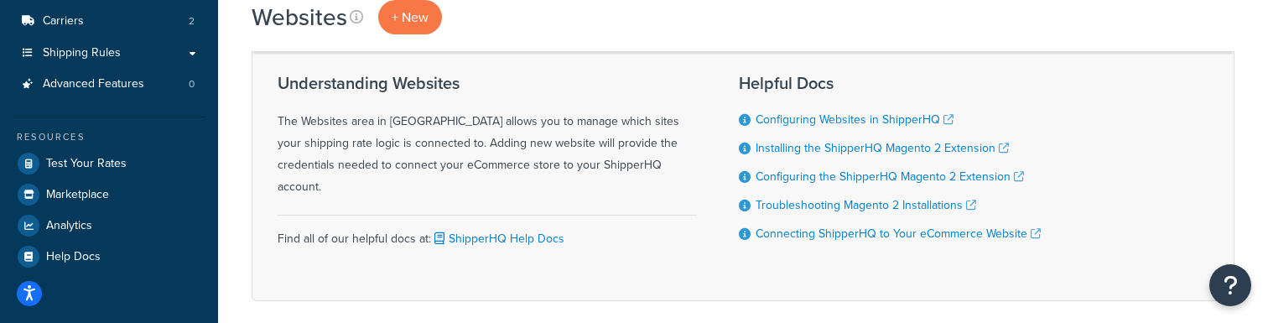
scroll to position [263, 0]
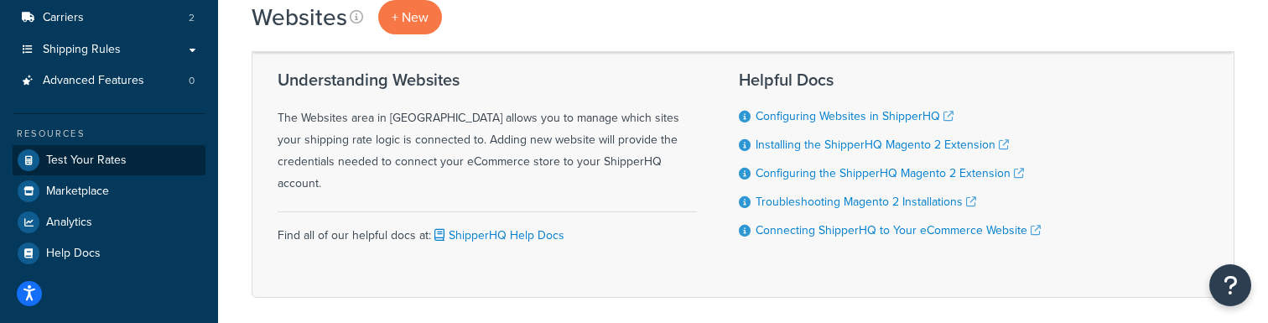
click at [108, 156] on span "Test Your Rates" at bounding box center [86, 160] width 81 height 14
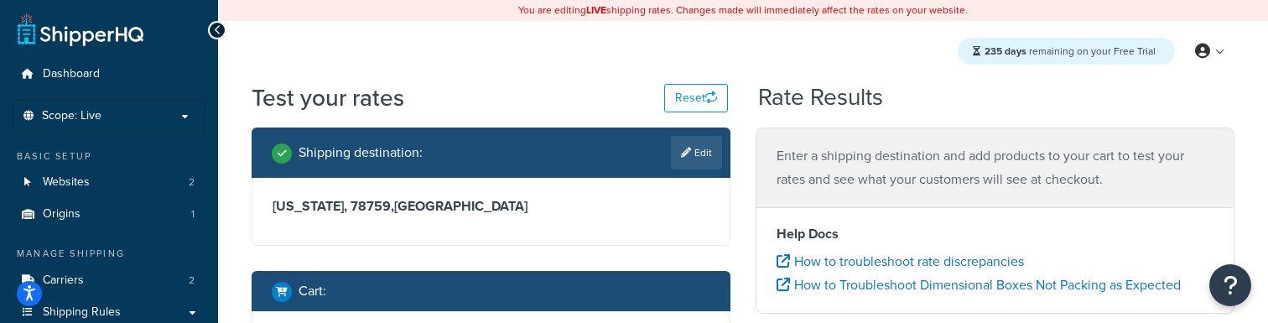
scroll to position [224, 0]
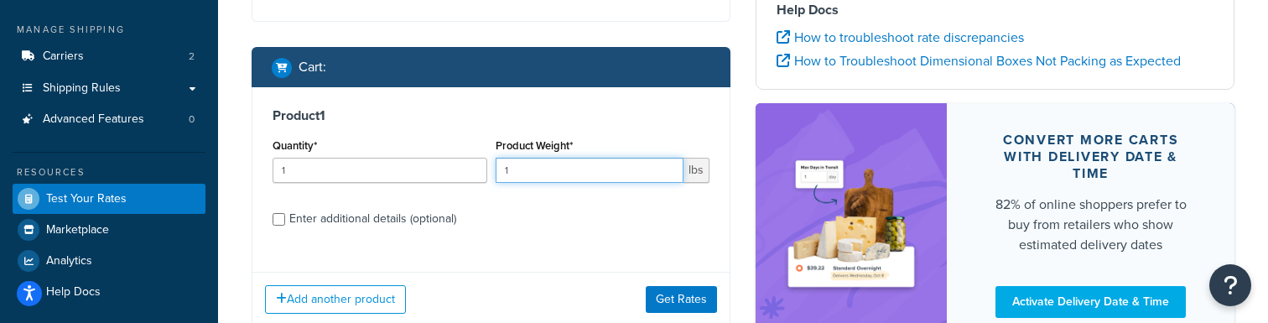
drag, startPoint x: 521, startPoint y: 169, endPoint x: 392, endPoint y: 180, distance: 129.7
click at [392, 180] on div "Quantity* 1 Product Weight* 1 lbs" at bounding box center [490, 164] width 445 height 61
type input "1"
type input "3"
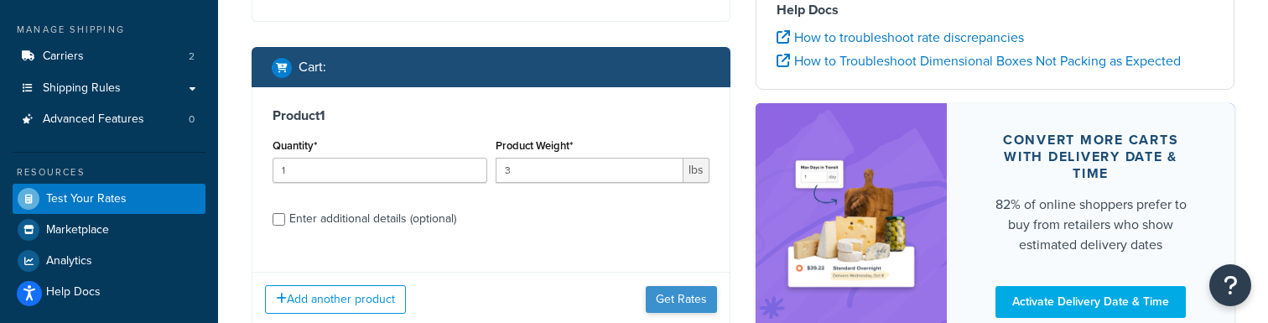
click at [690, 296] on button "Get Rates" at bounding box center [681, 299] width 71 height 27
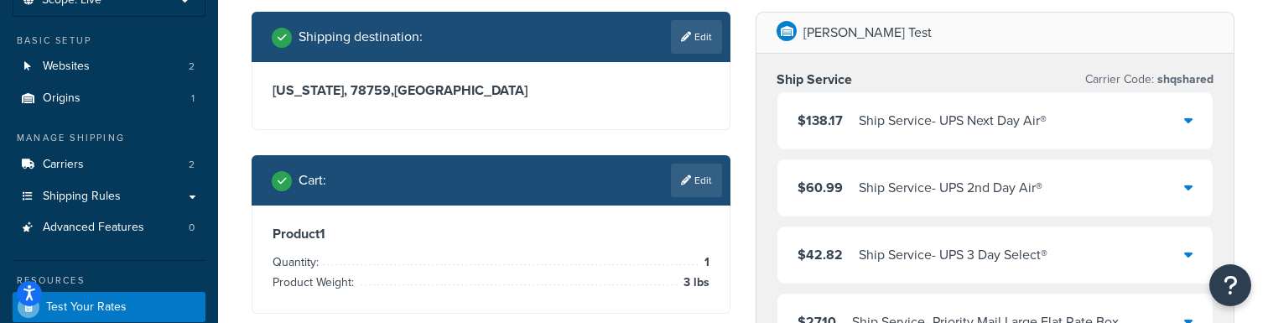
scroll to position [101, 0]
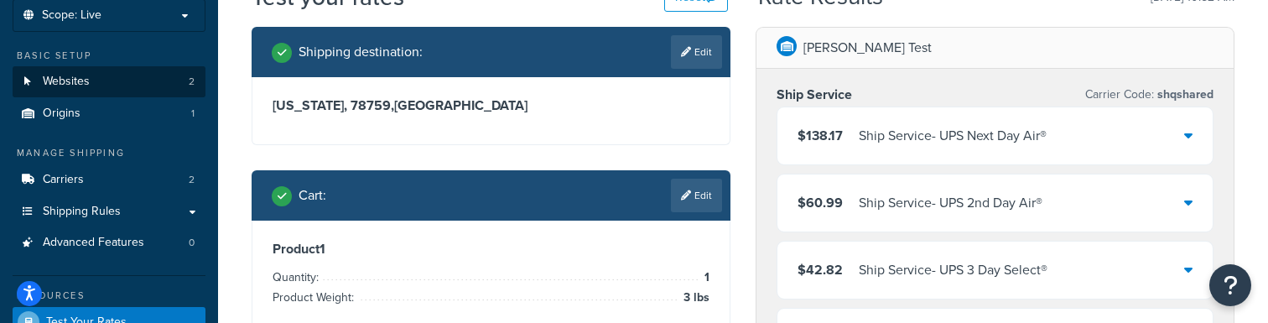
click at [99, 84] on link "Websites 2" at bounding box center [109, 81] width 193 height 31
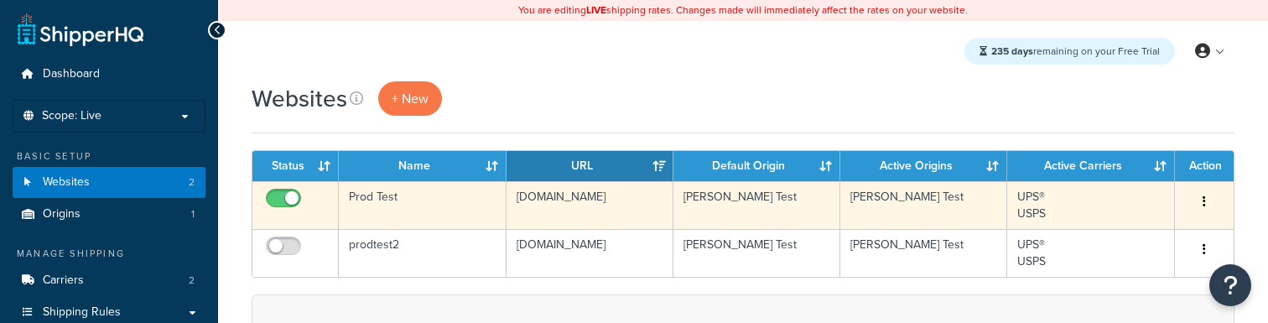
click at [286, 198] on input "checkbox" at bounding box center [286, 202] width 46 height 21
checkbox input "false"
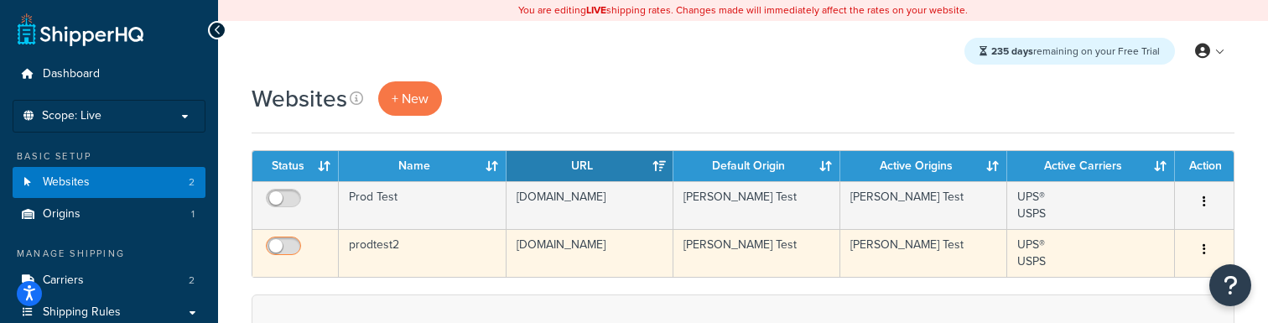
click at [286, 248] on input "checkbox" at bounding box center [286, 250] width 46 height 21
checkbox input "true"
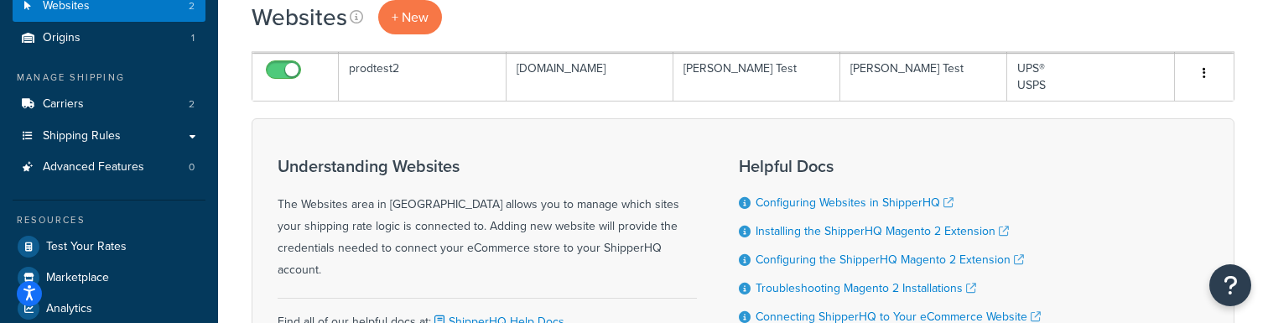
scroll to position [178, 0]
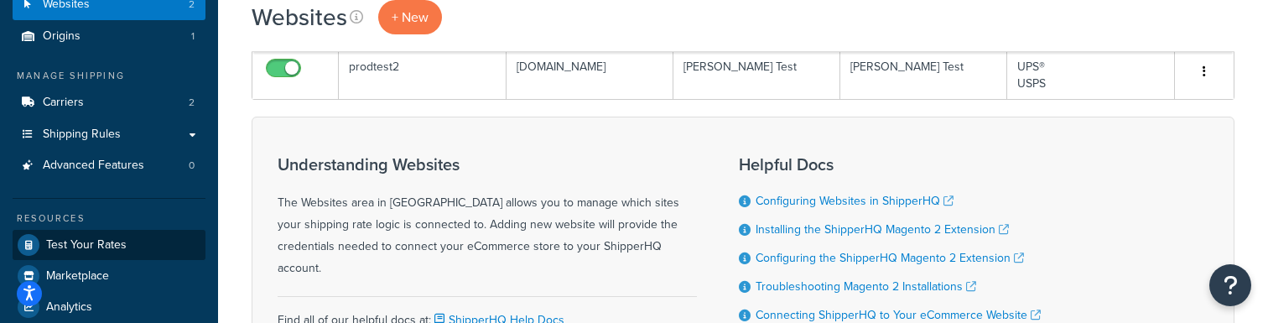
click at [115, 238] on span "Test Your Rates" at bounding box center [86, 245] width 81 height 14
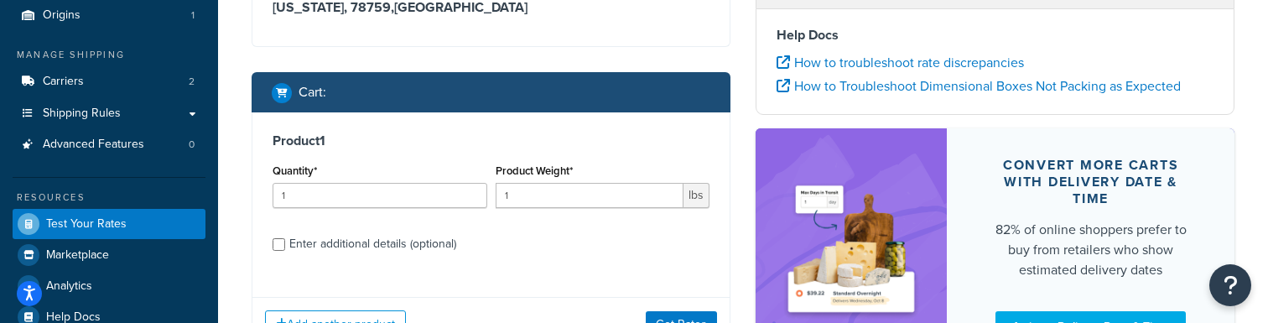
scroll to position [221, 0]
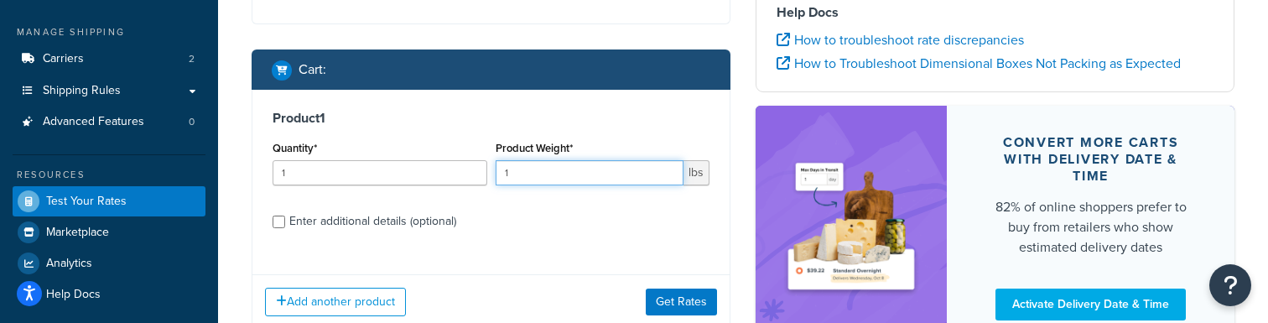
drag, startPoint x: 543, startPoint y: 174, endPoint x: 420, endPoint y: 174, distance: 122.5
click at [420, 174] on div "Quantity* 1 Product Weight* 1 lbs" at bounding box center [490, 167] width 445 height 61
type input "3"
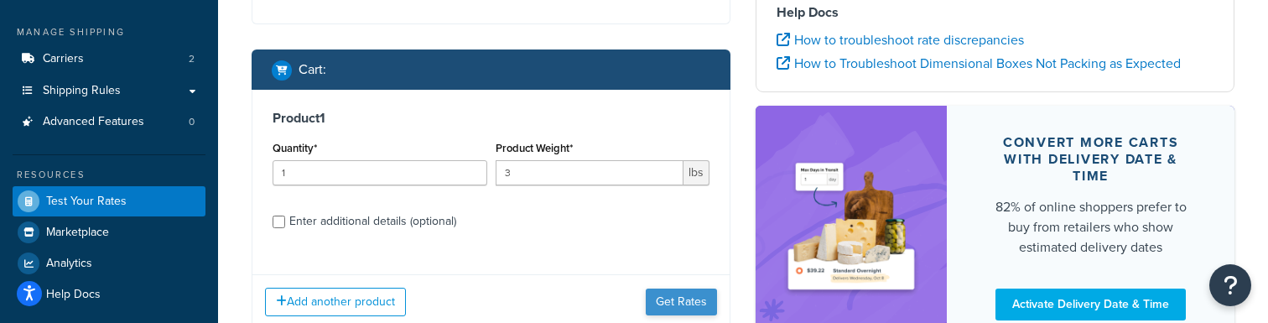
click at [664, 303] on button "Get Rates" at bounding box center [681, 302] width 71 height 27
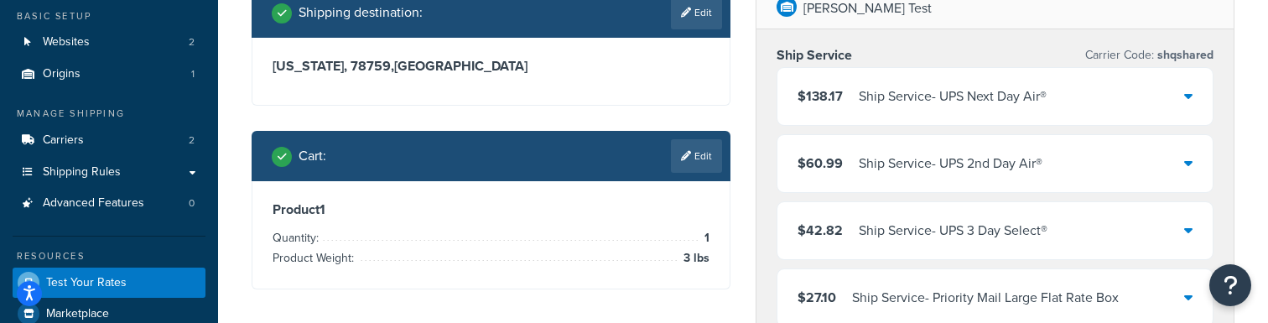
scroll to position [86, 0]
